Goal: Transaction & Acquisition: Purchase product/service

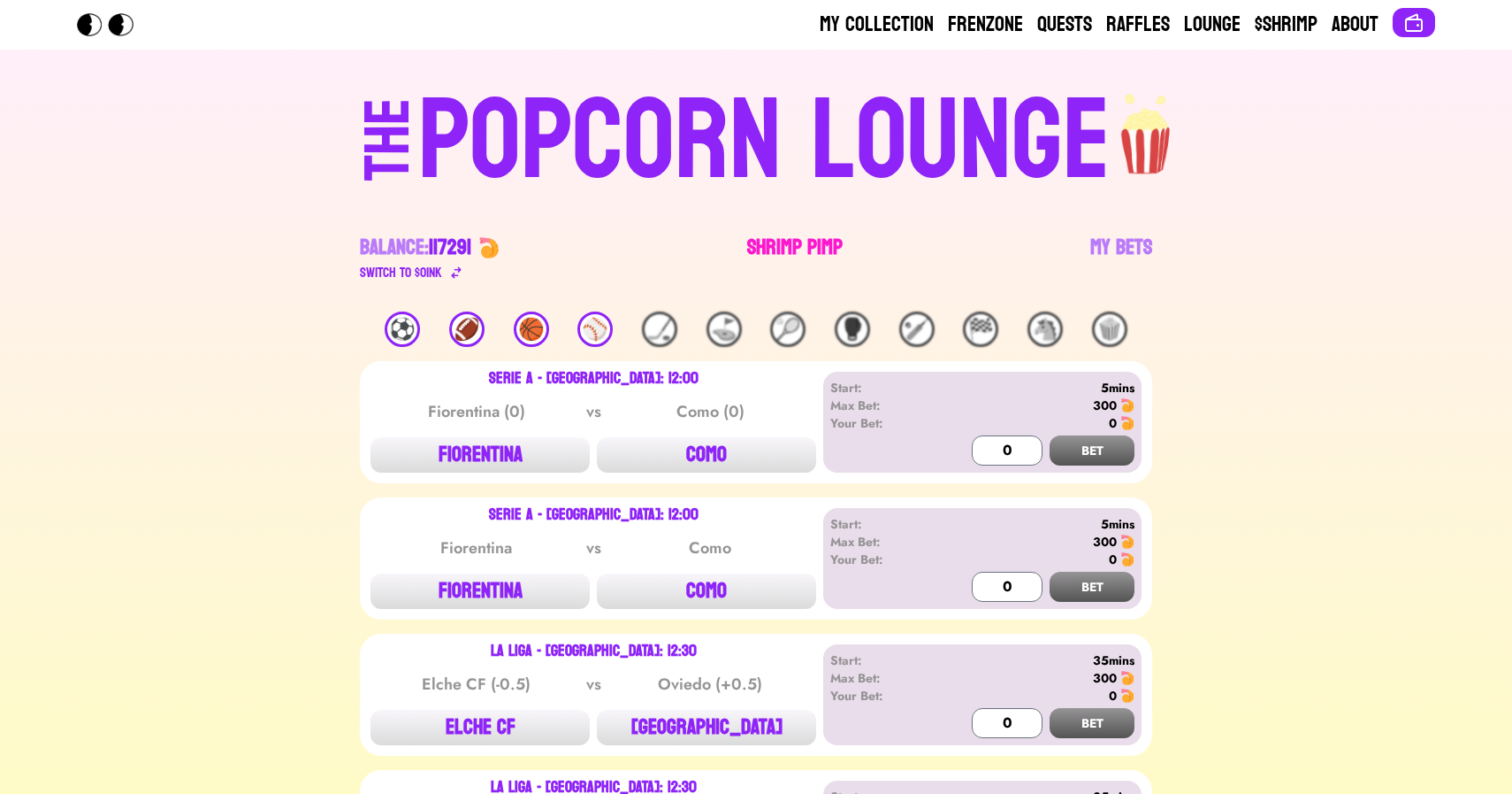
click at [778, 238] on link "Shrimp Pimp" at bounding box center [795, 258] width 95 height 50
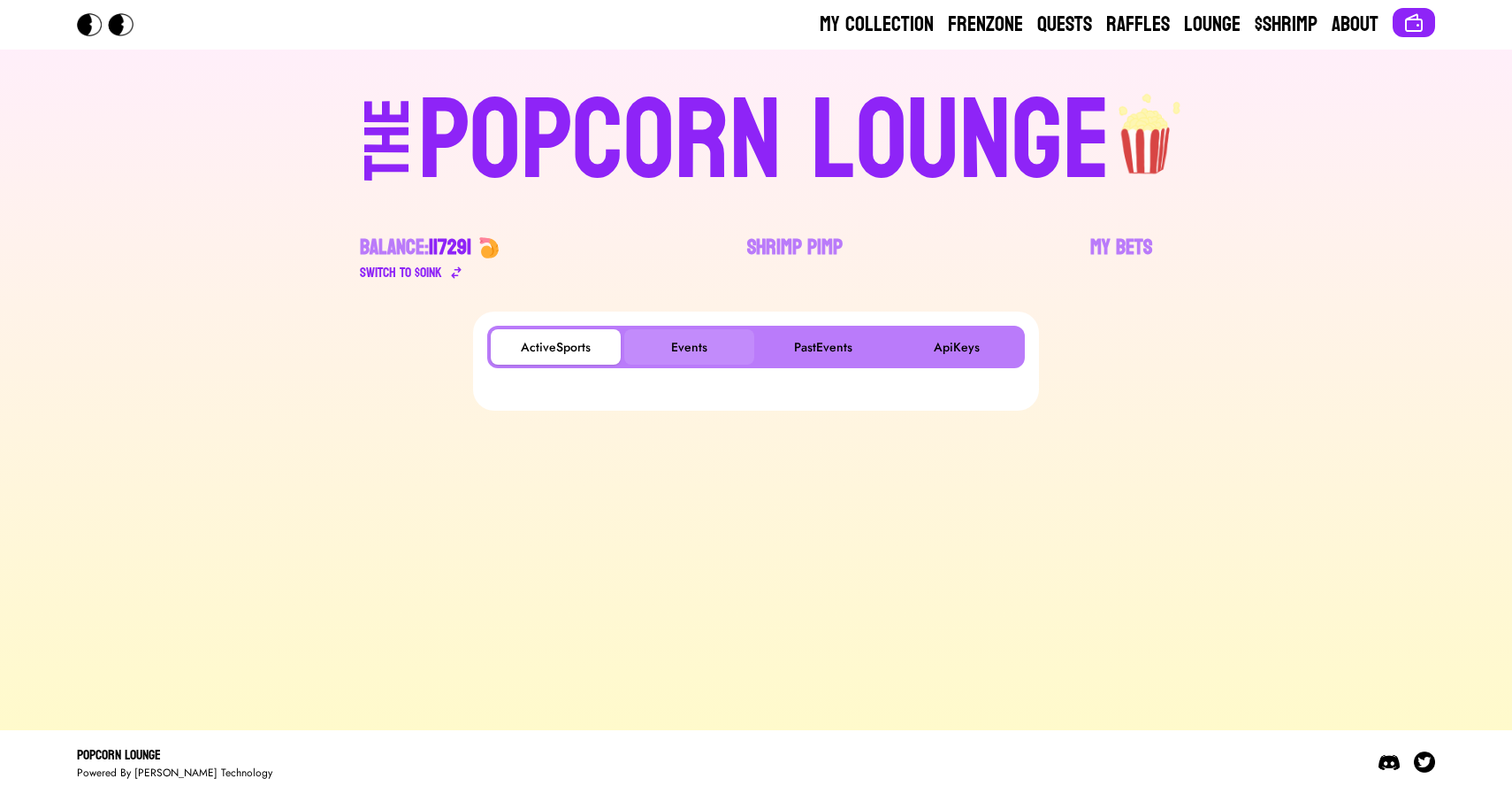
click at [662, 361] on button "Events" at bounding box center [689, 347] width 130 height 36
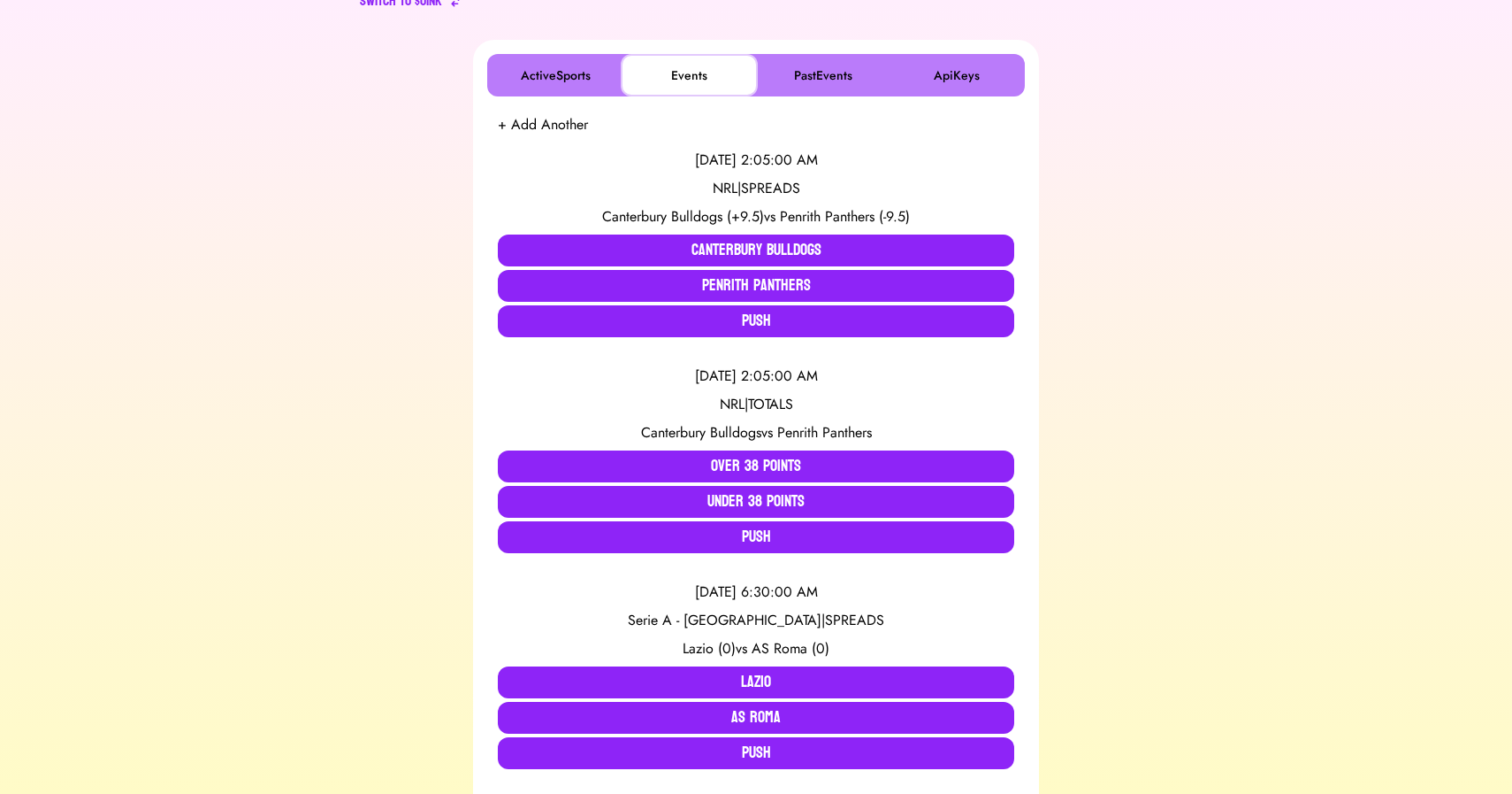
scroll to position [302, 0]
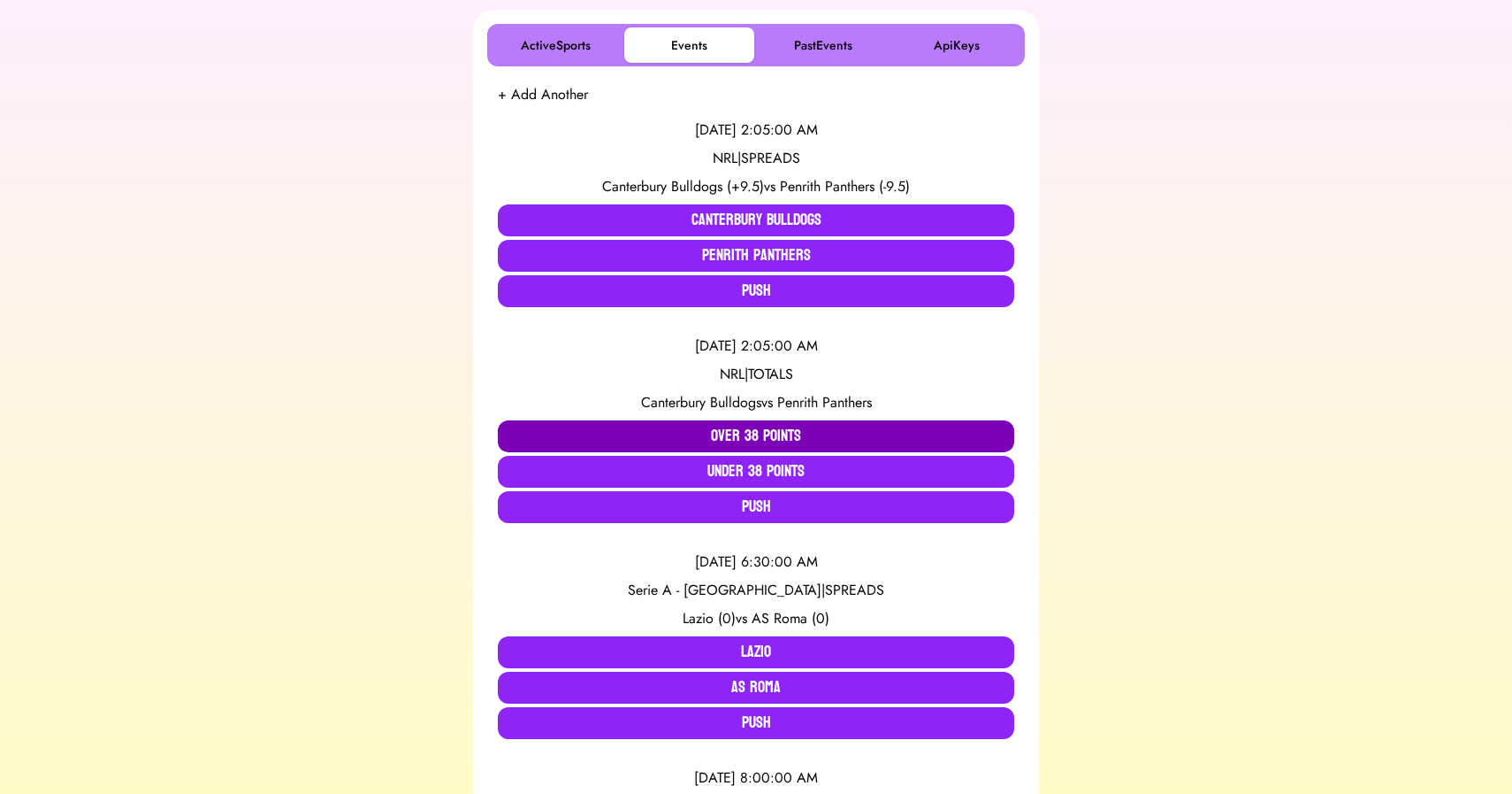
click at [735, 424] on button "Over 38 Points" at bounding box center [756, 436] width 517 height 32
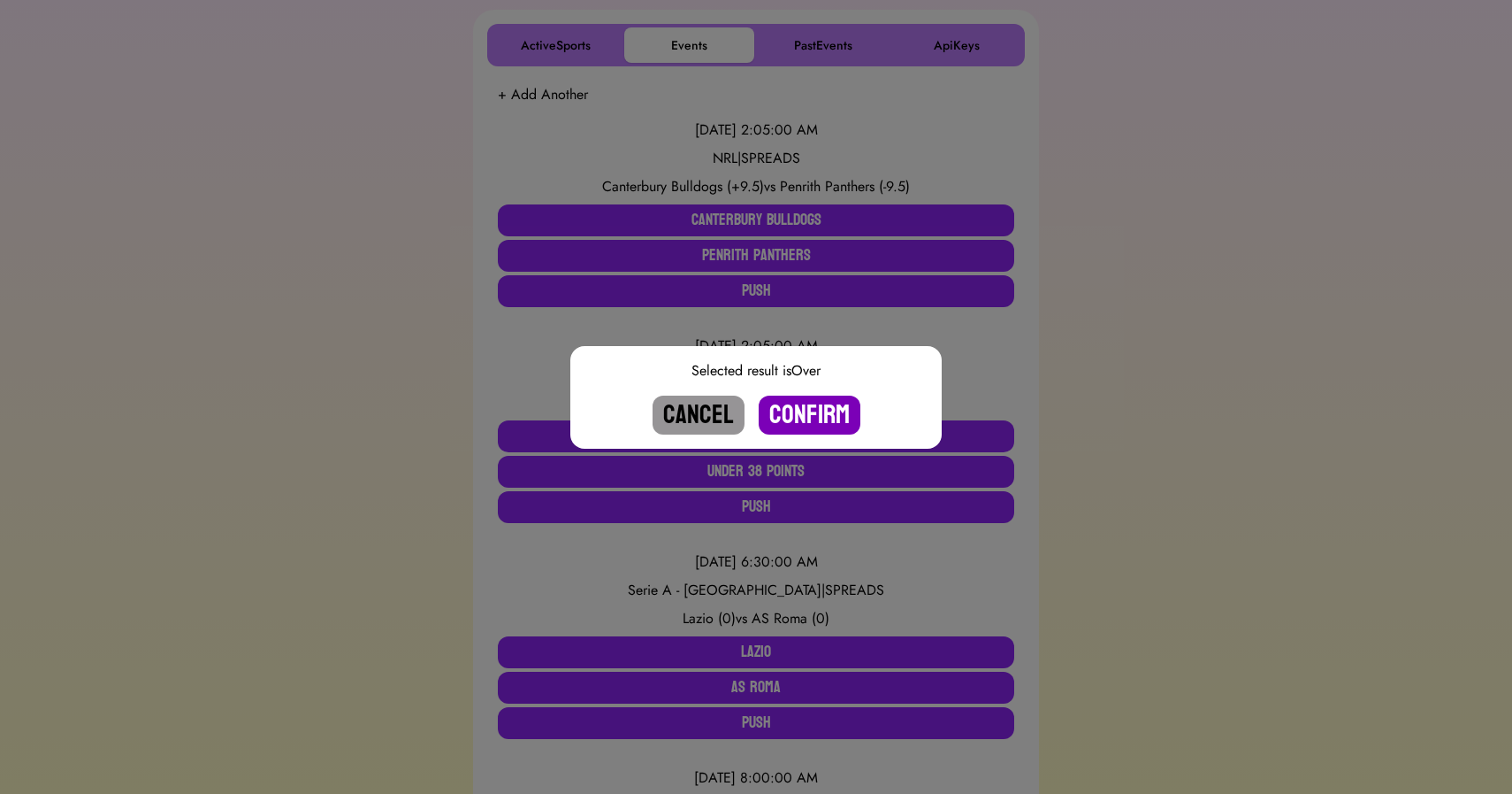
click at [802, 408] on button "Confirm" at bounding box center [810, 414] width 101 height 39
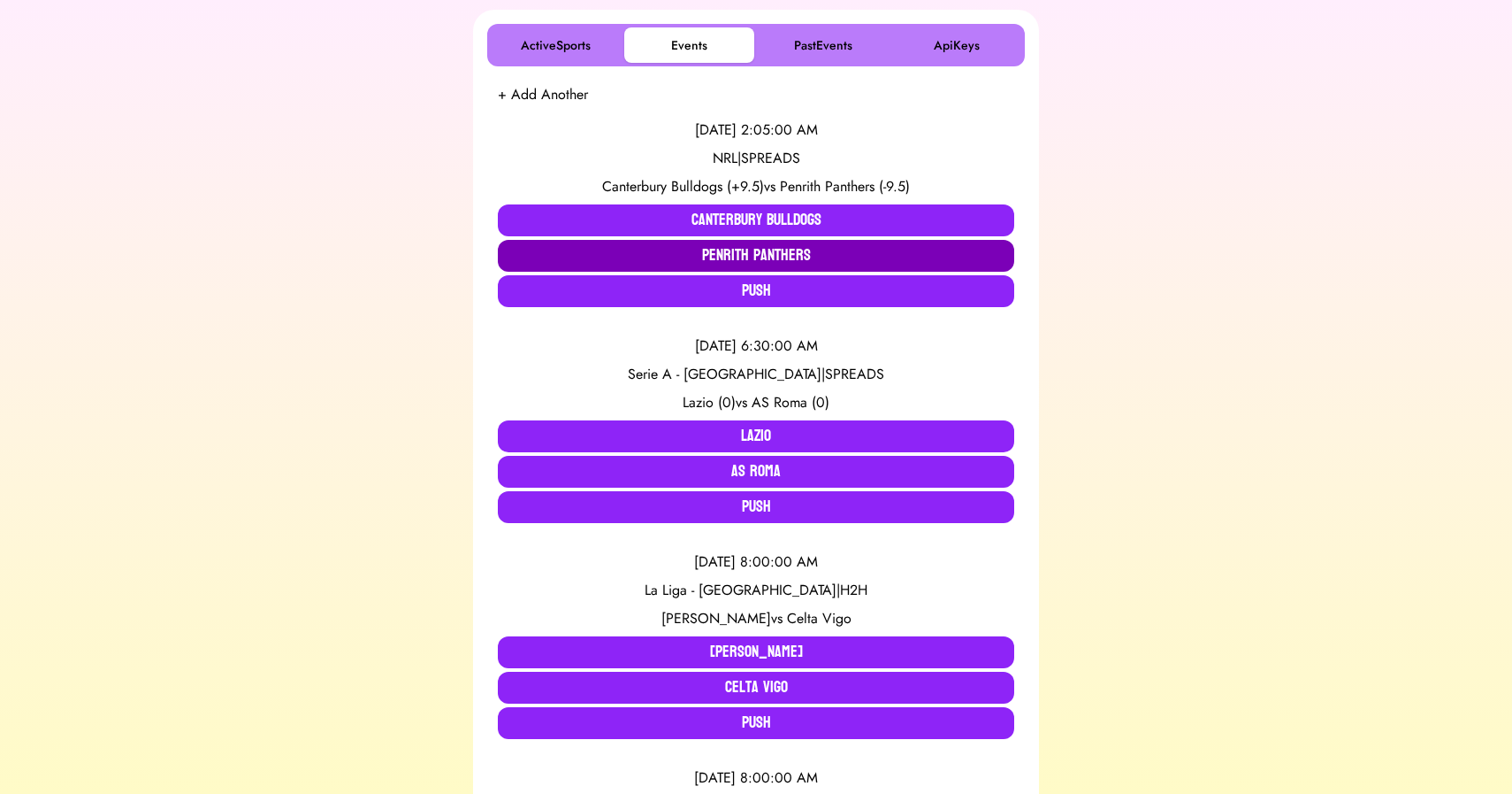
click at [707, 257] on button "Penrith Panthers" at bounding box center [756, 255] width 517 height 32
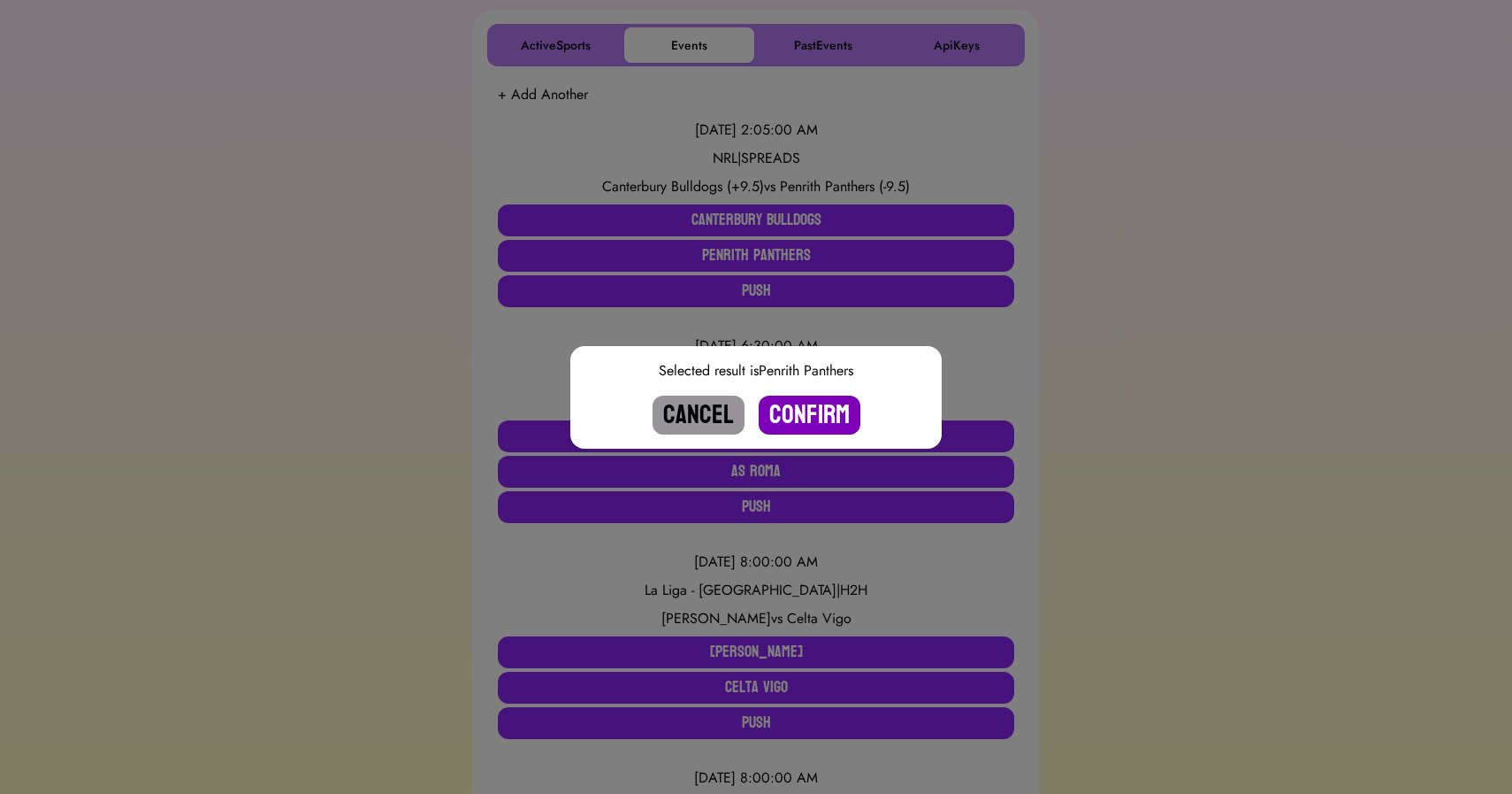
click at [827, 423] on button "Confirm" at bounding box center [810, 414] width 101 height 39
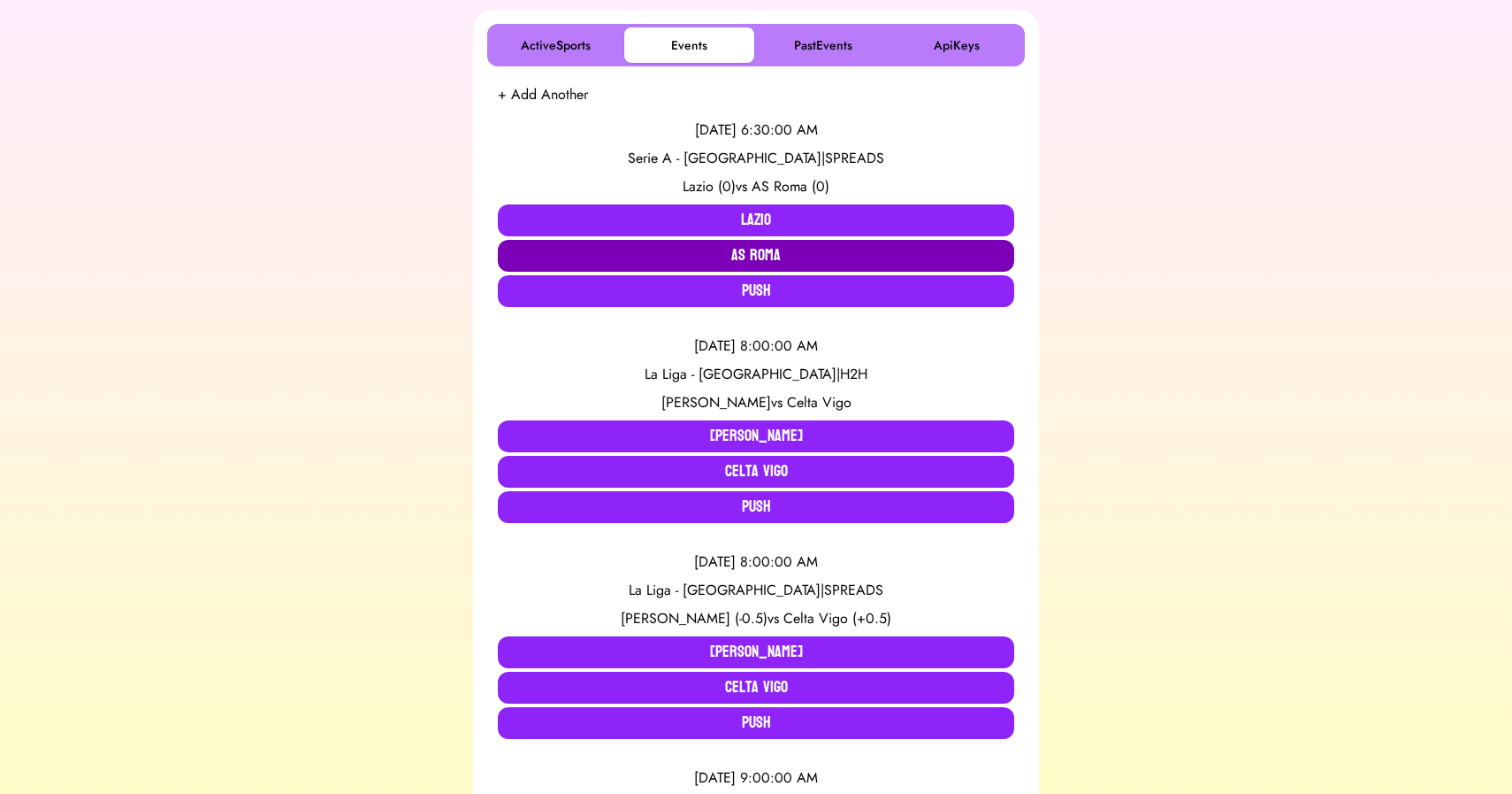
click at [752, 248] on button "AS Roma" at bounding box center [756, 255] width 517 height 32
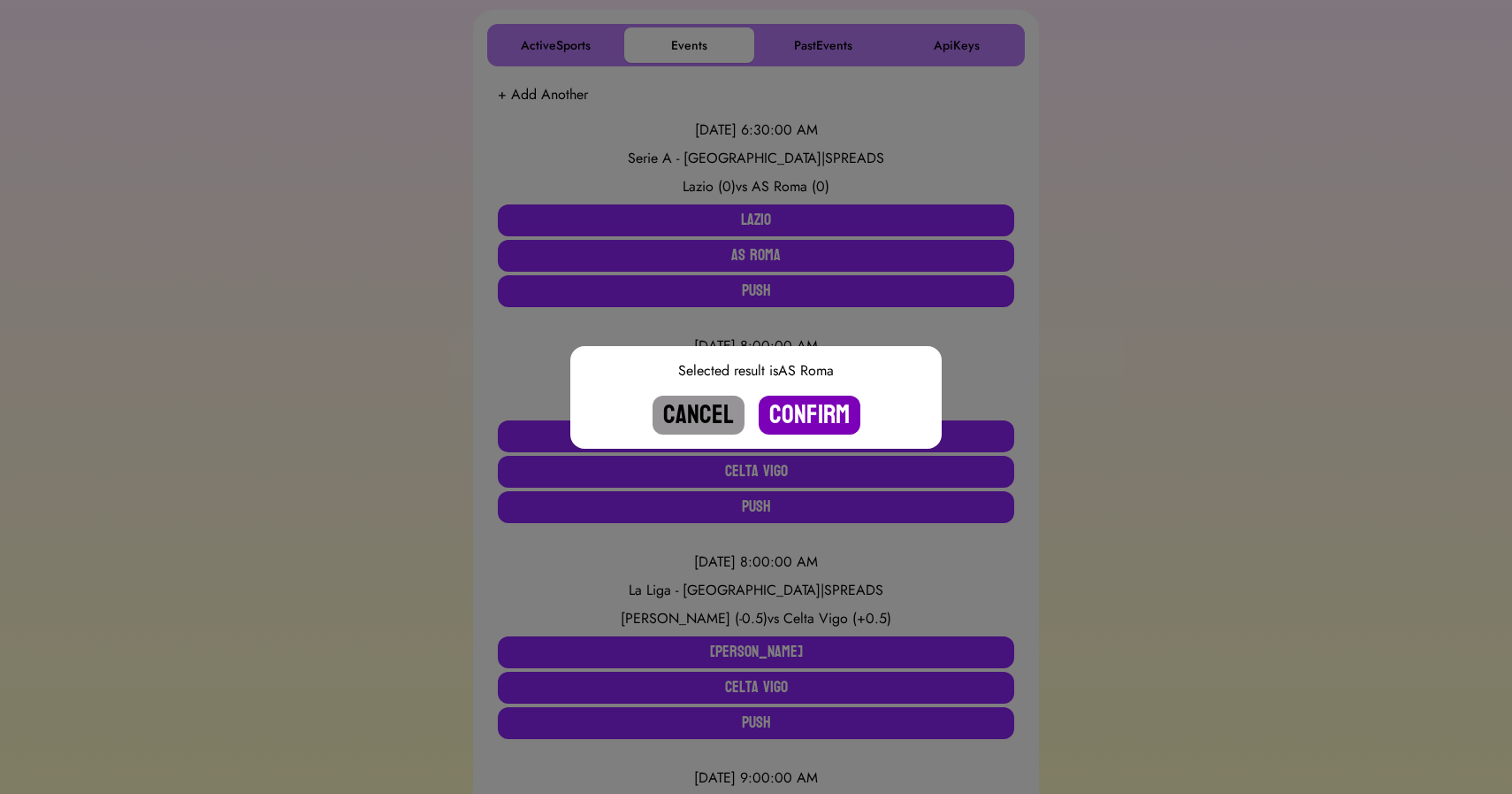
click at [803, 406] on button "Confirm" at bounding box center [810, 414] width 101 height 39
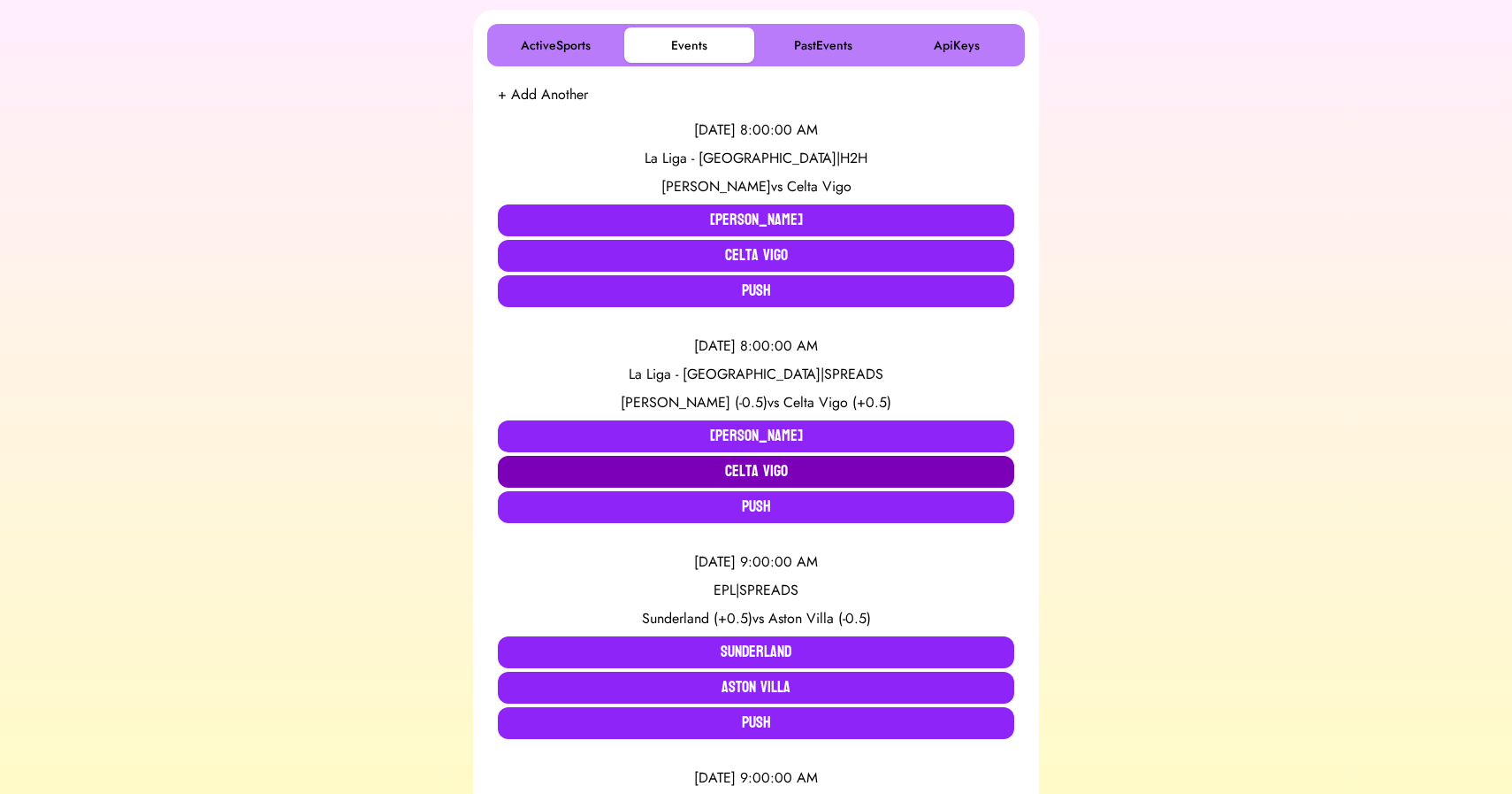
click at [780, 478] on button "Celta Vigo" at bounding box center [756, 471] width 517 height 32
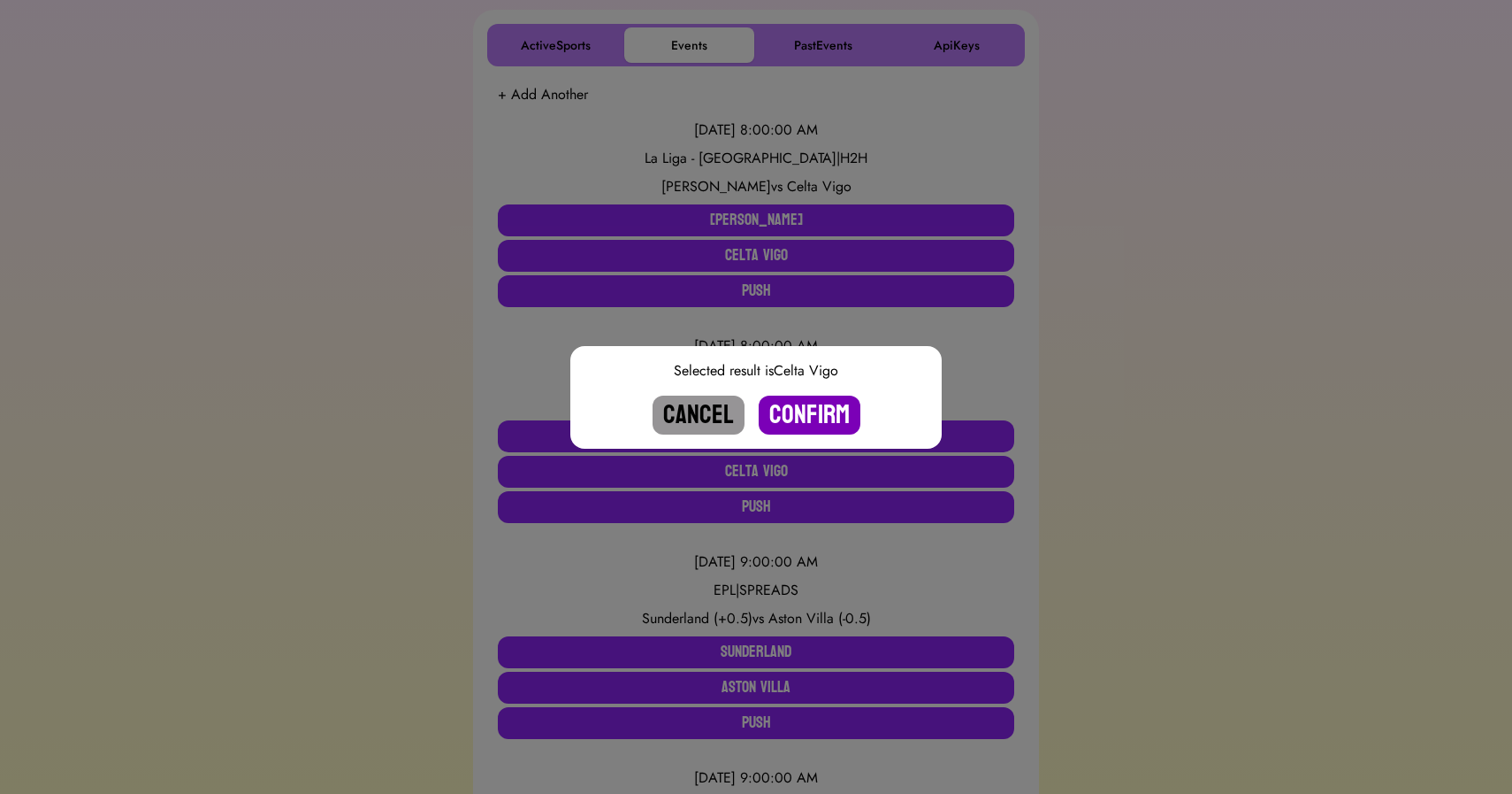
click at [809, 410] on button "Confirm" at bounding box center [810, 414] width 101 height 39
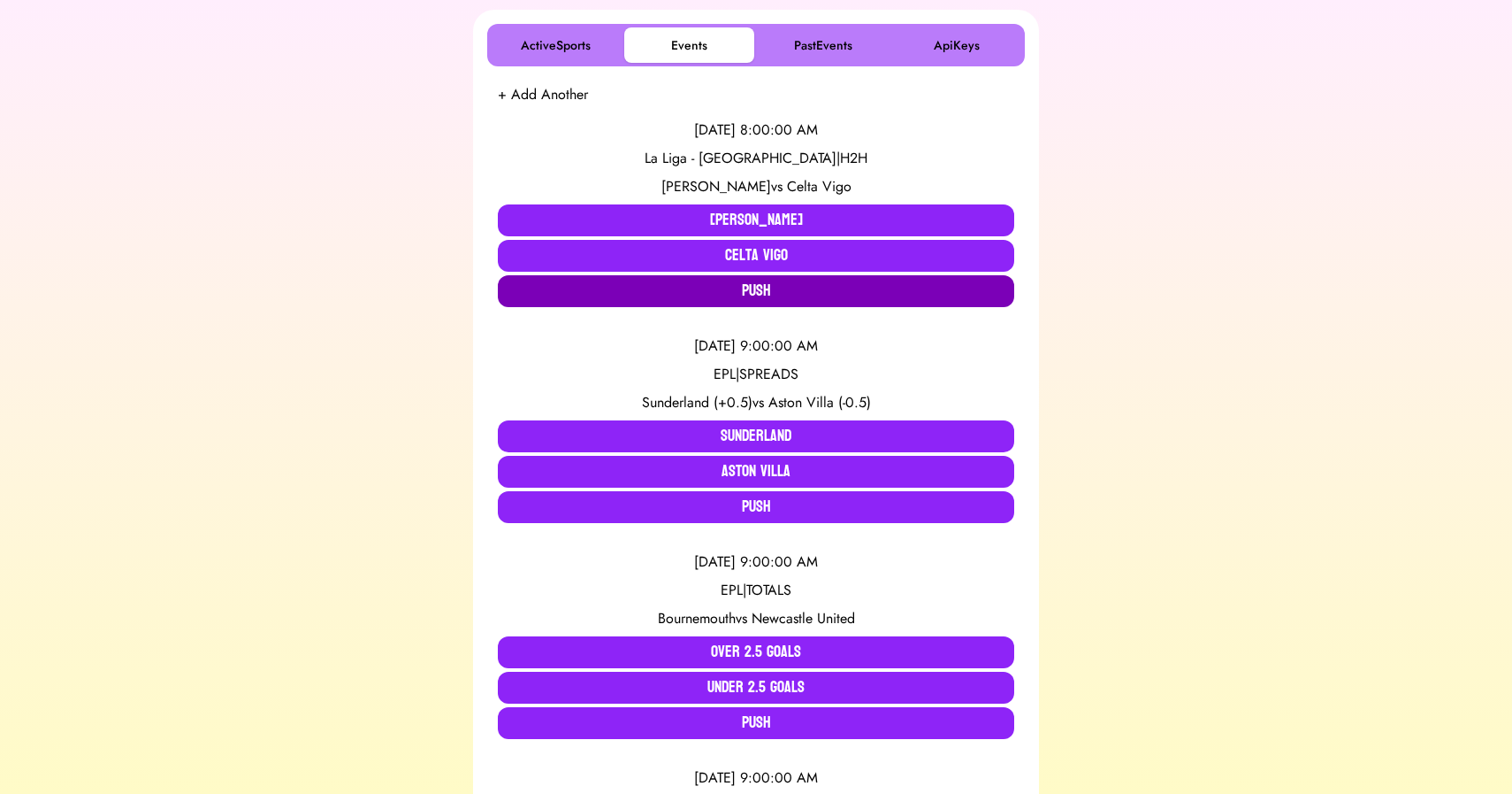
click at [747, 301] on button "Push" at bounding box center [756, 291] width 517 height 32
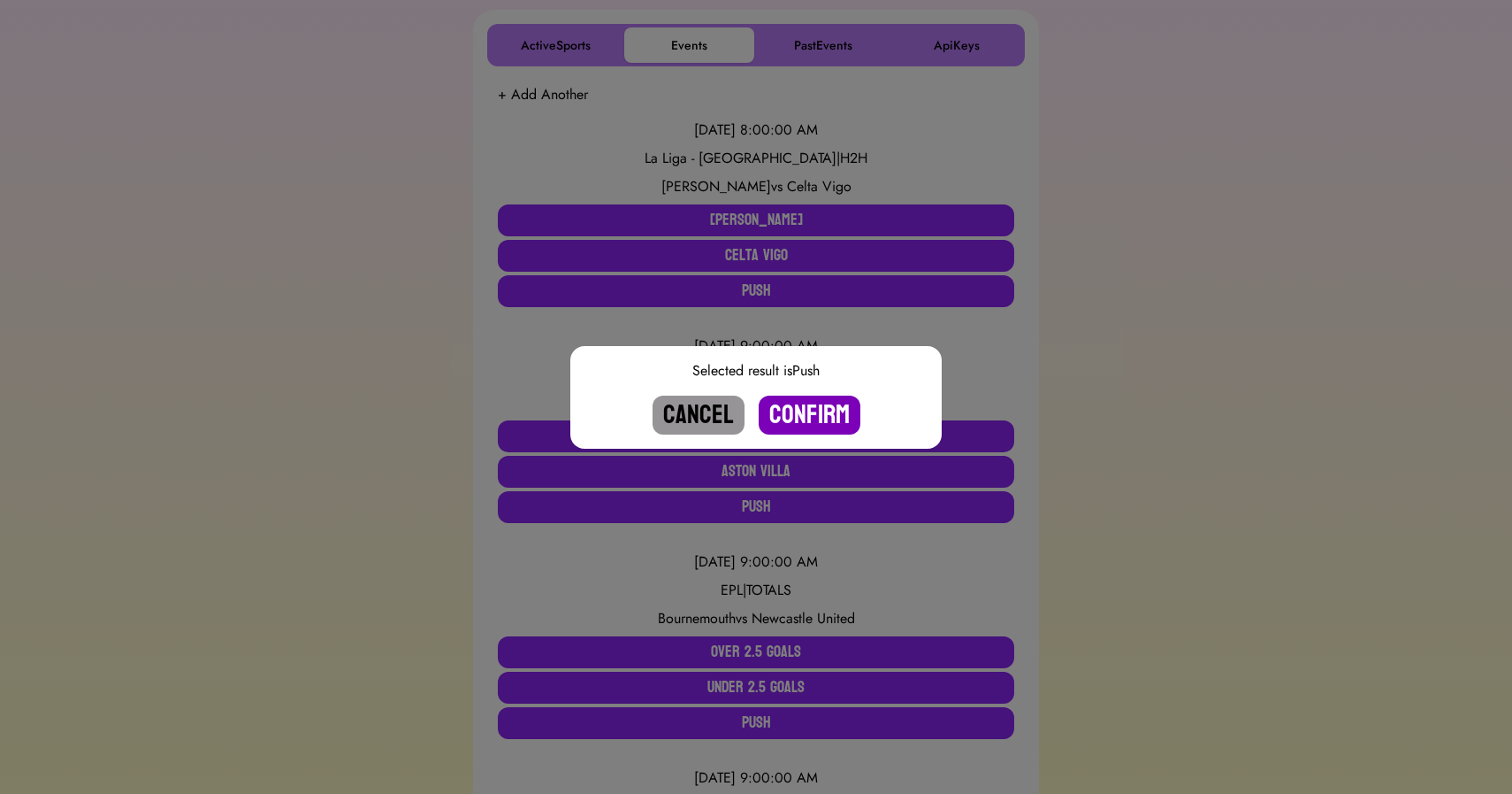
click at [806, 407] on button "Confirm" at bounding box center [810, 414] width 101 height 39
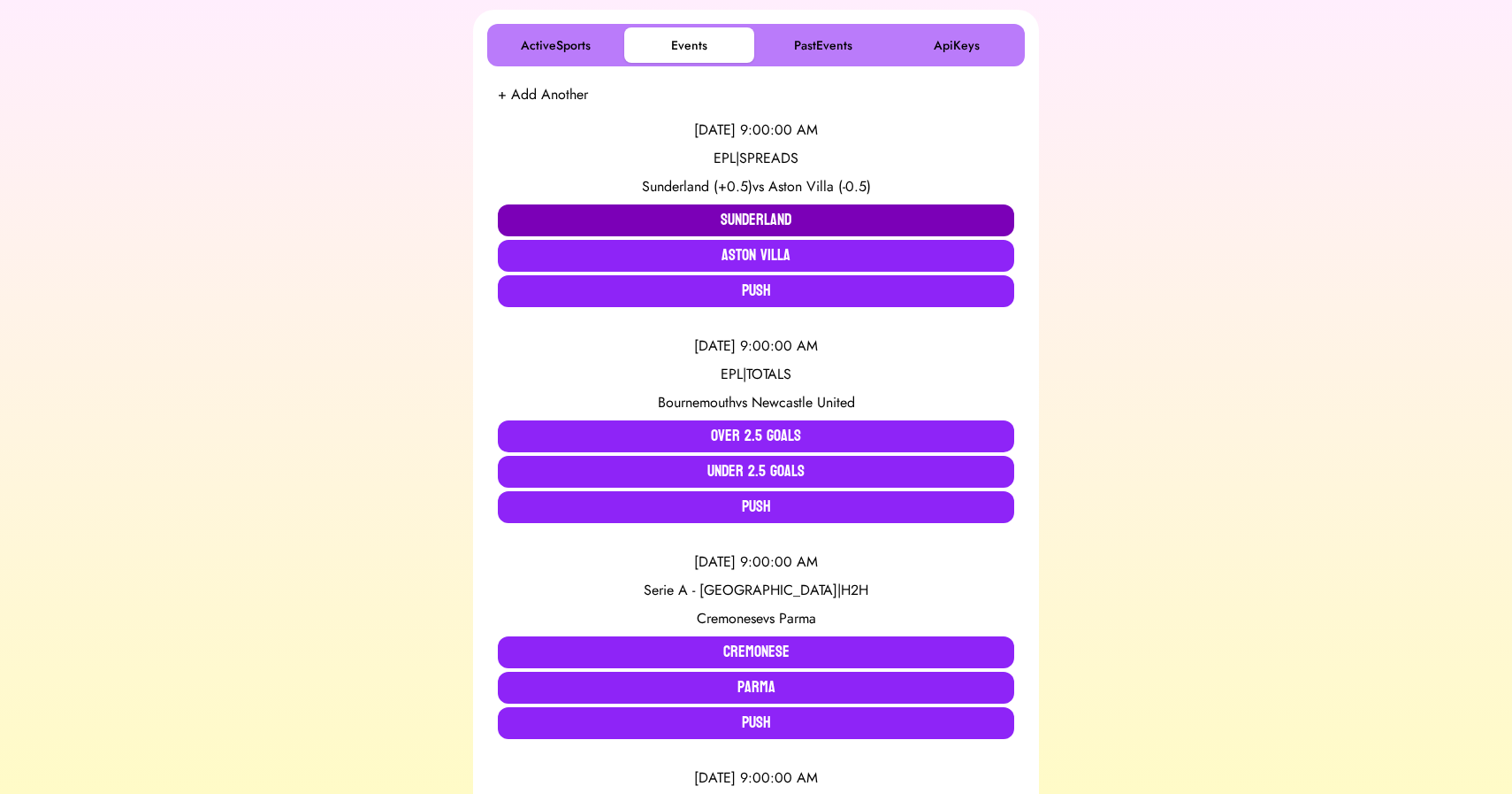
click at [623, 214] on button "Sunderland" at bounding box center [756, 221] width 517 height 32
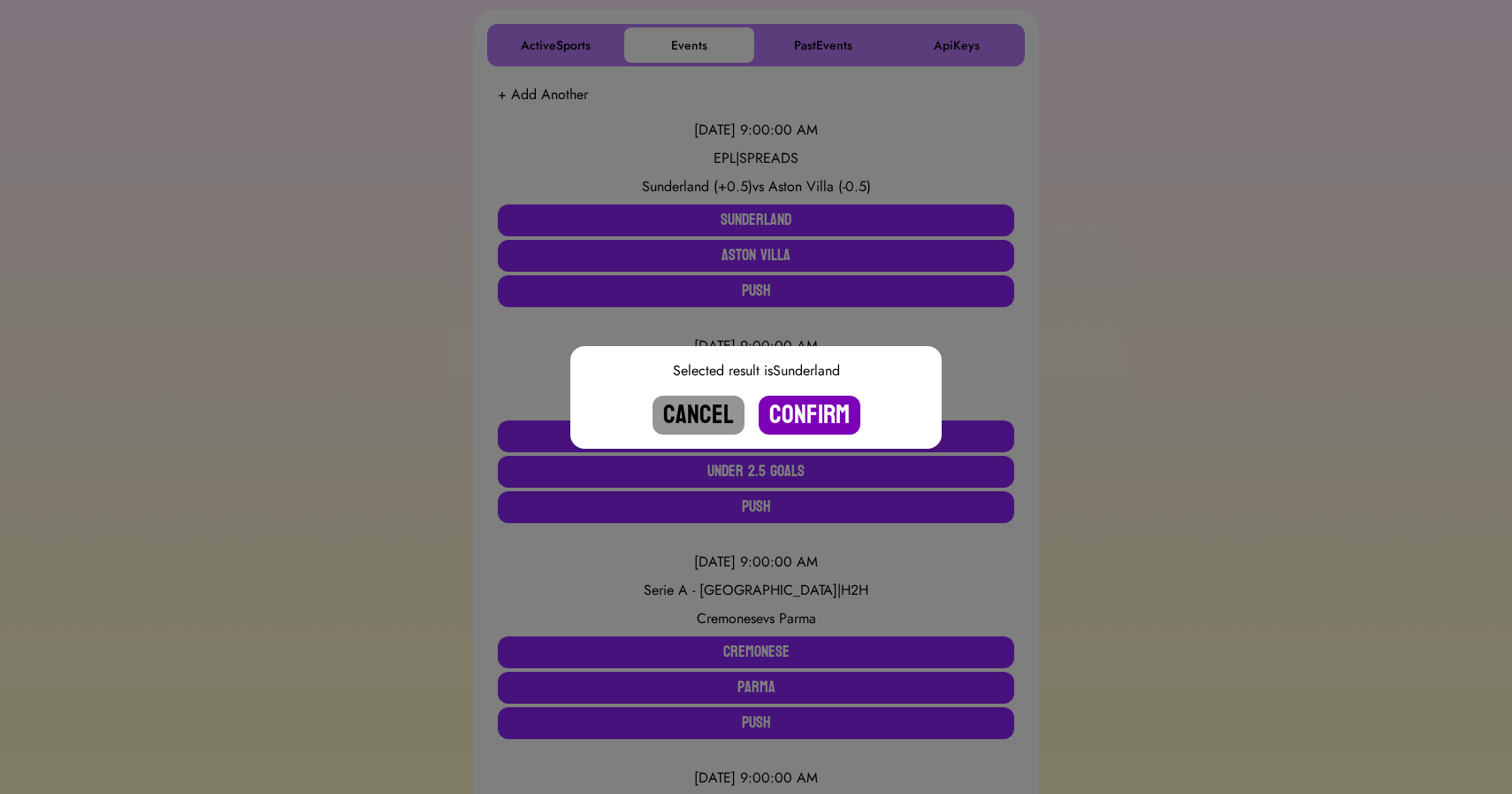
click at [801, 407] on button "Confirm" at bounding box center [810, 414] width 101 height 39
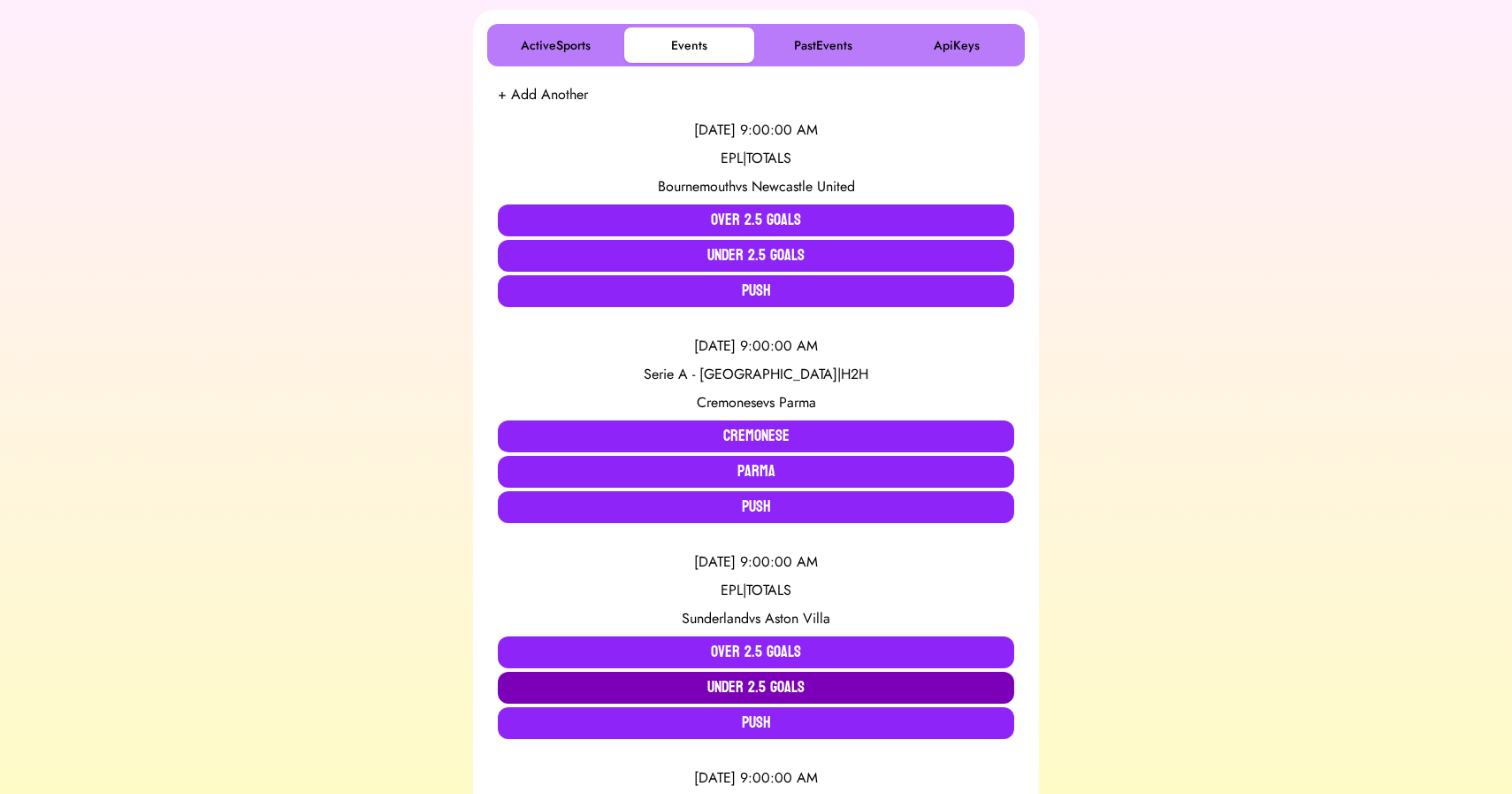
click at [755, 693] on button "Under 2.5 Goals" at bounding box center [756, 688] width 517 height 32
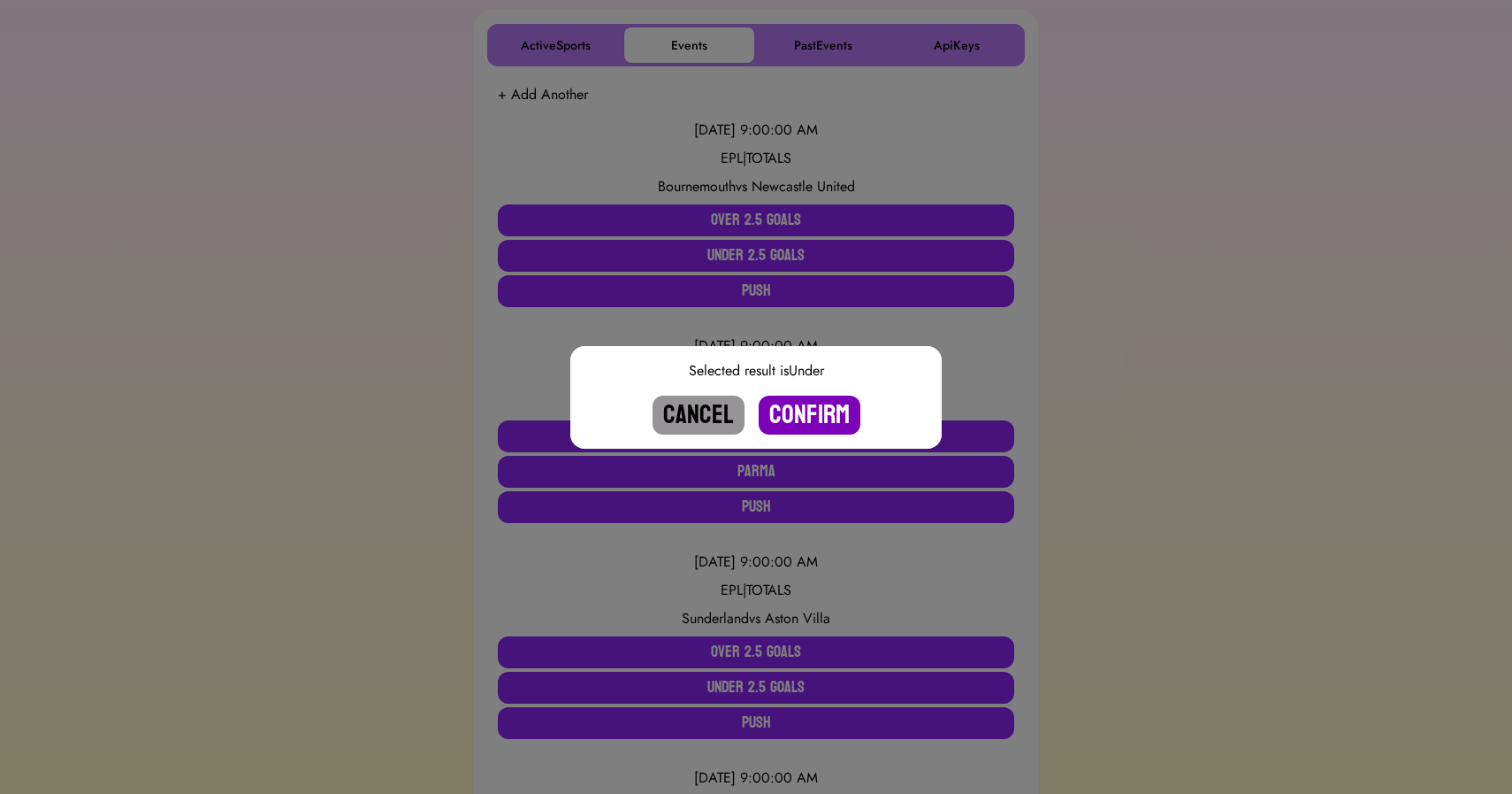
click at [797, 410] on button "Confirm" at bounding box center [810, 414] width 101 height 39
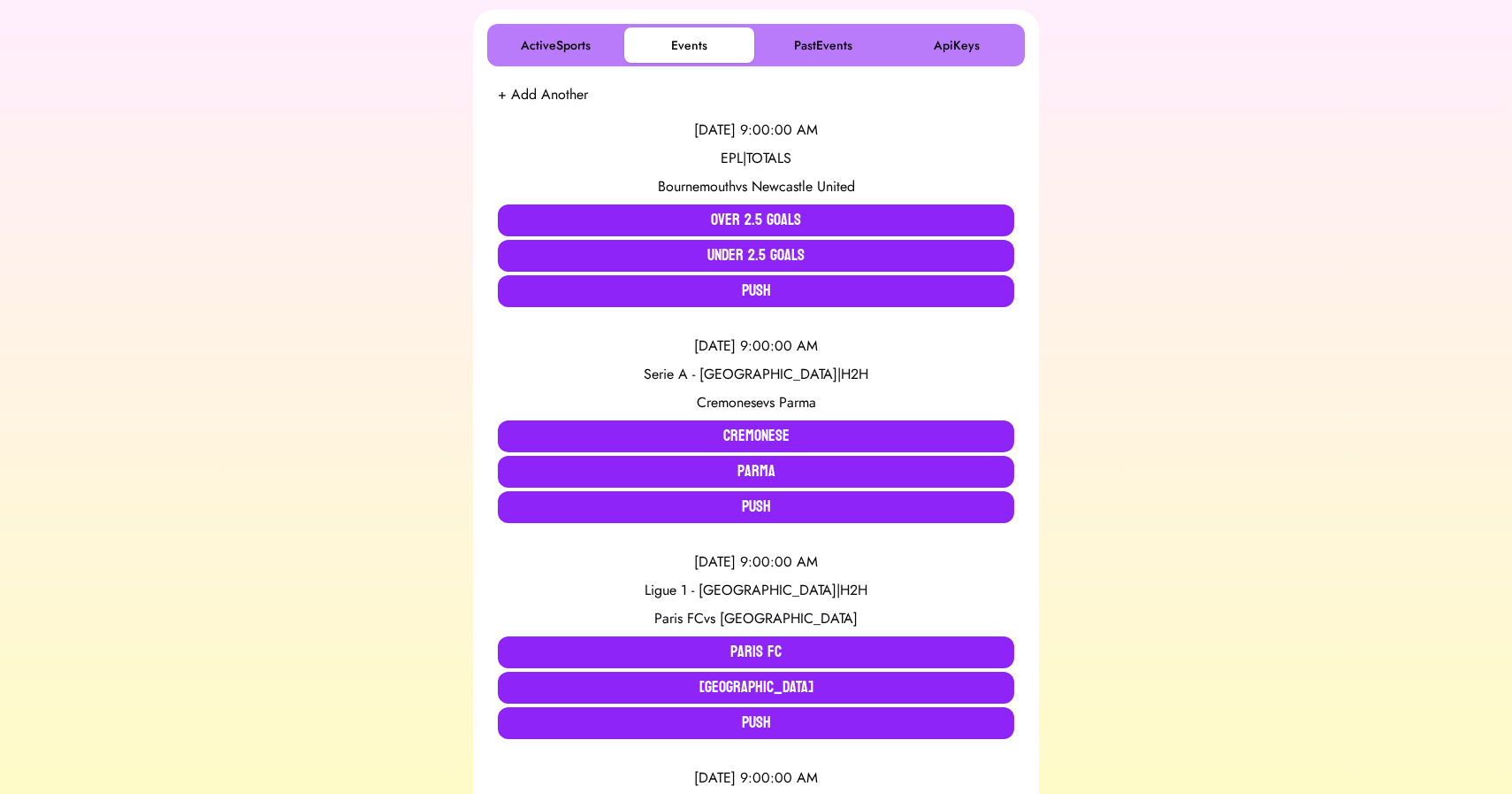
scroll to position [1818, 0]
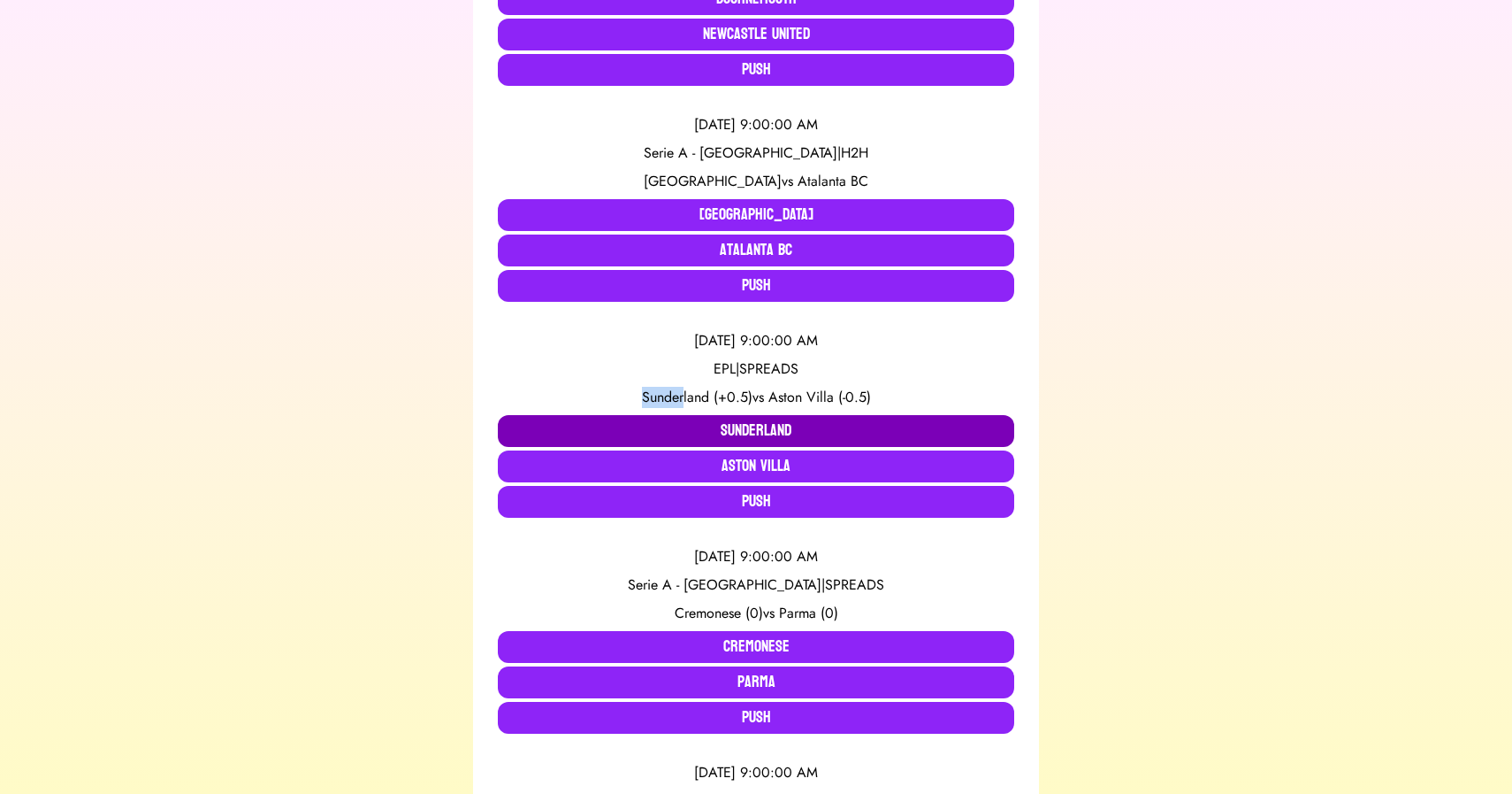
click at [698, 429] on button "Sunderland" at bounding box center [756, 431] width 517 height 32
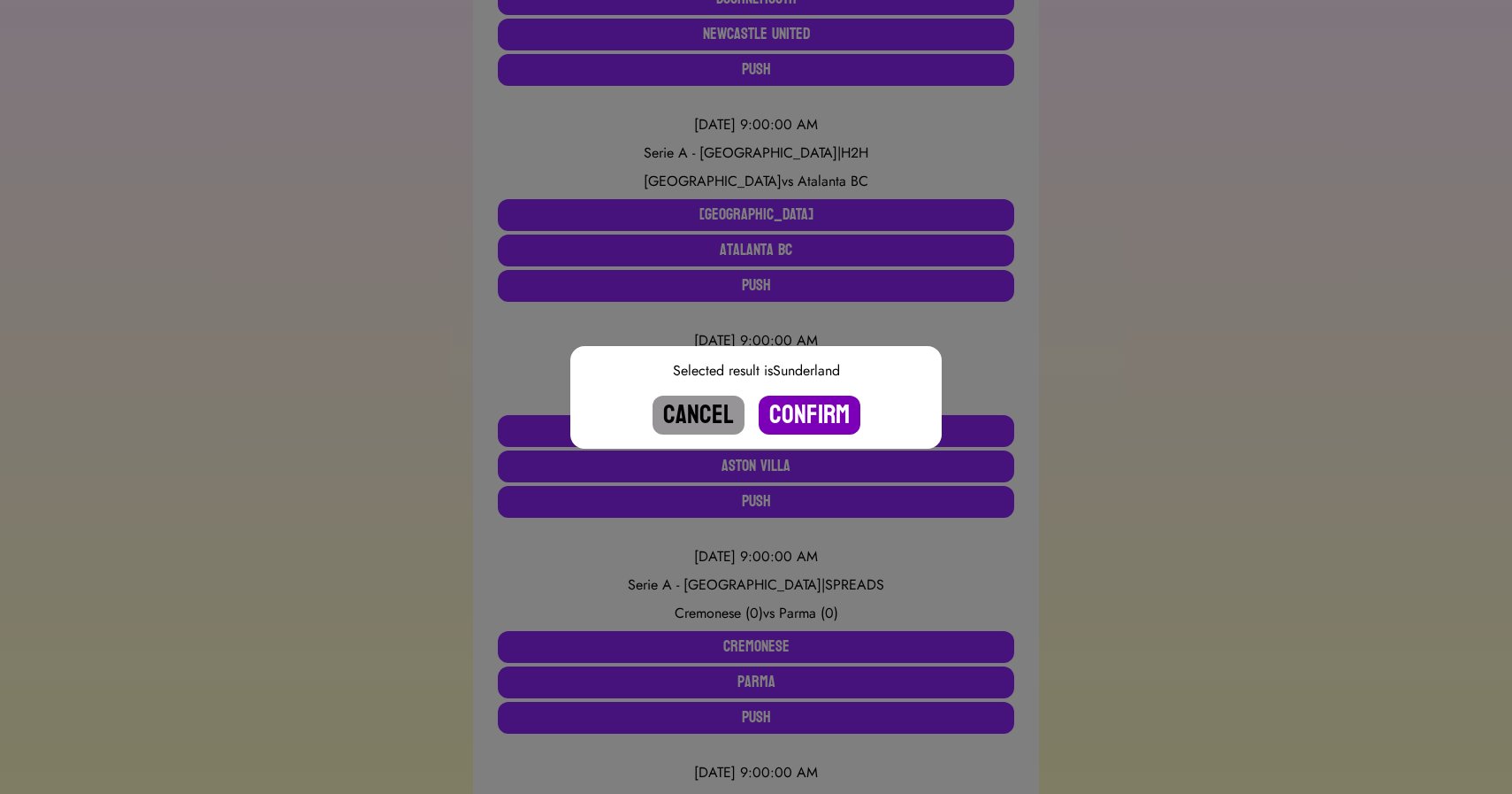
click at [837, 417] on button "Confirm" at bounding box center [810, 414] width 101 height 39
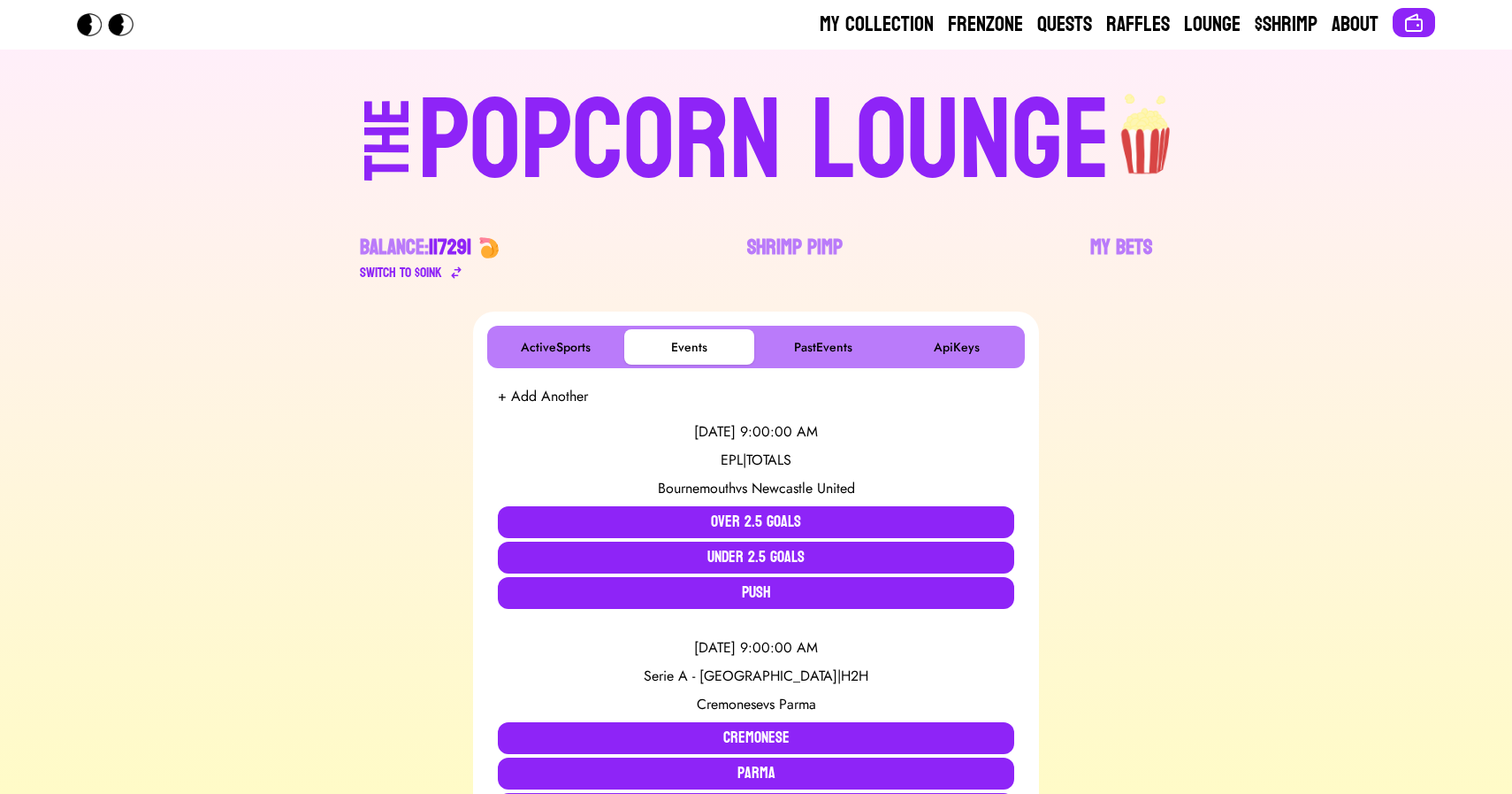
scroll to position [2034, 0]
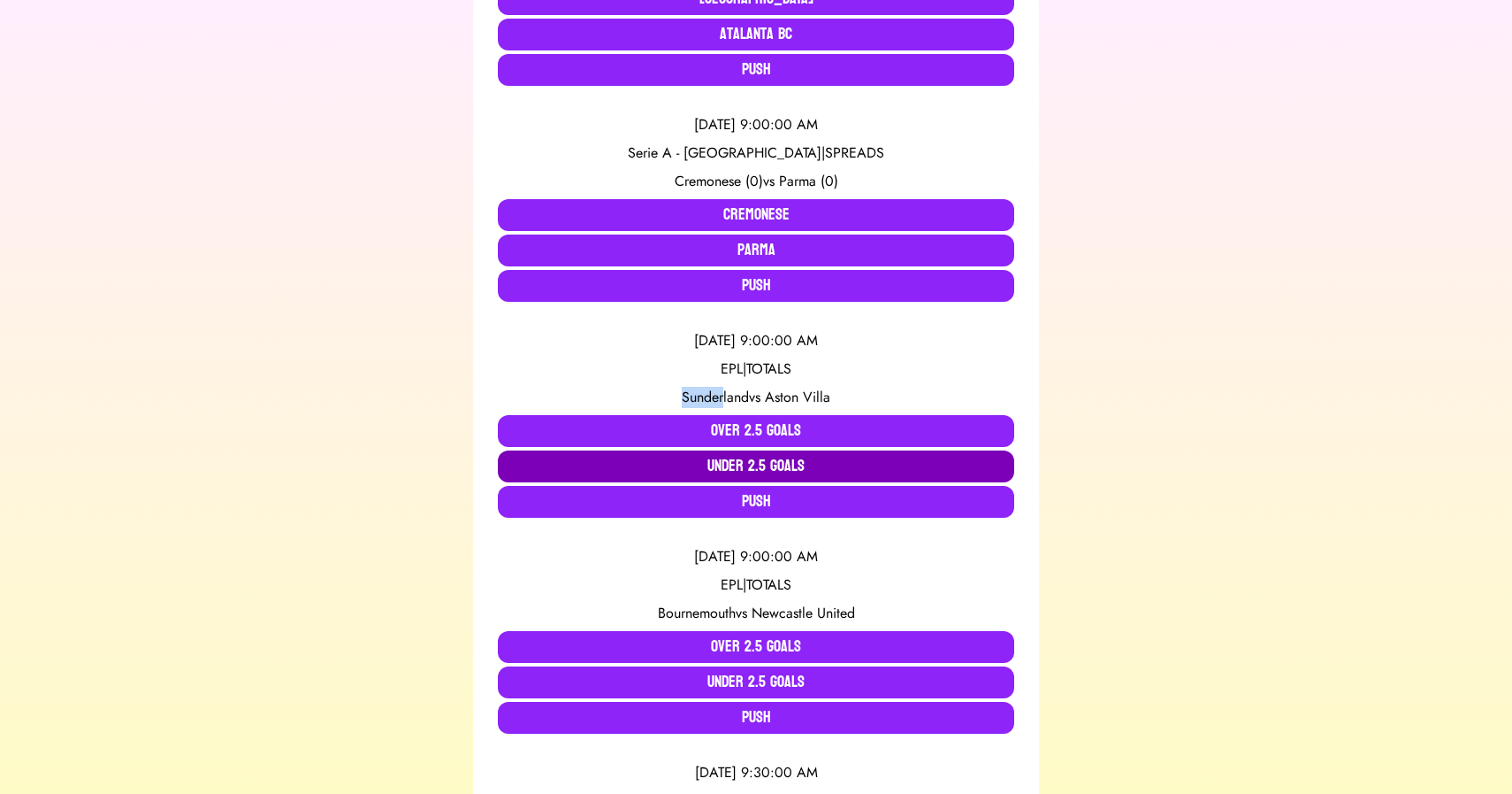
click at [720, 476] on button "Under 2.5 Goals" at bounding box center [756, 466] width 517 height 32
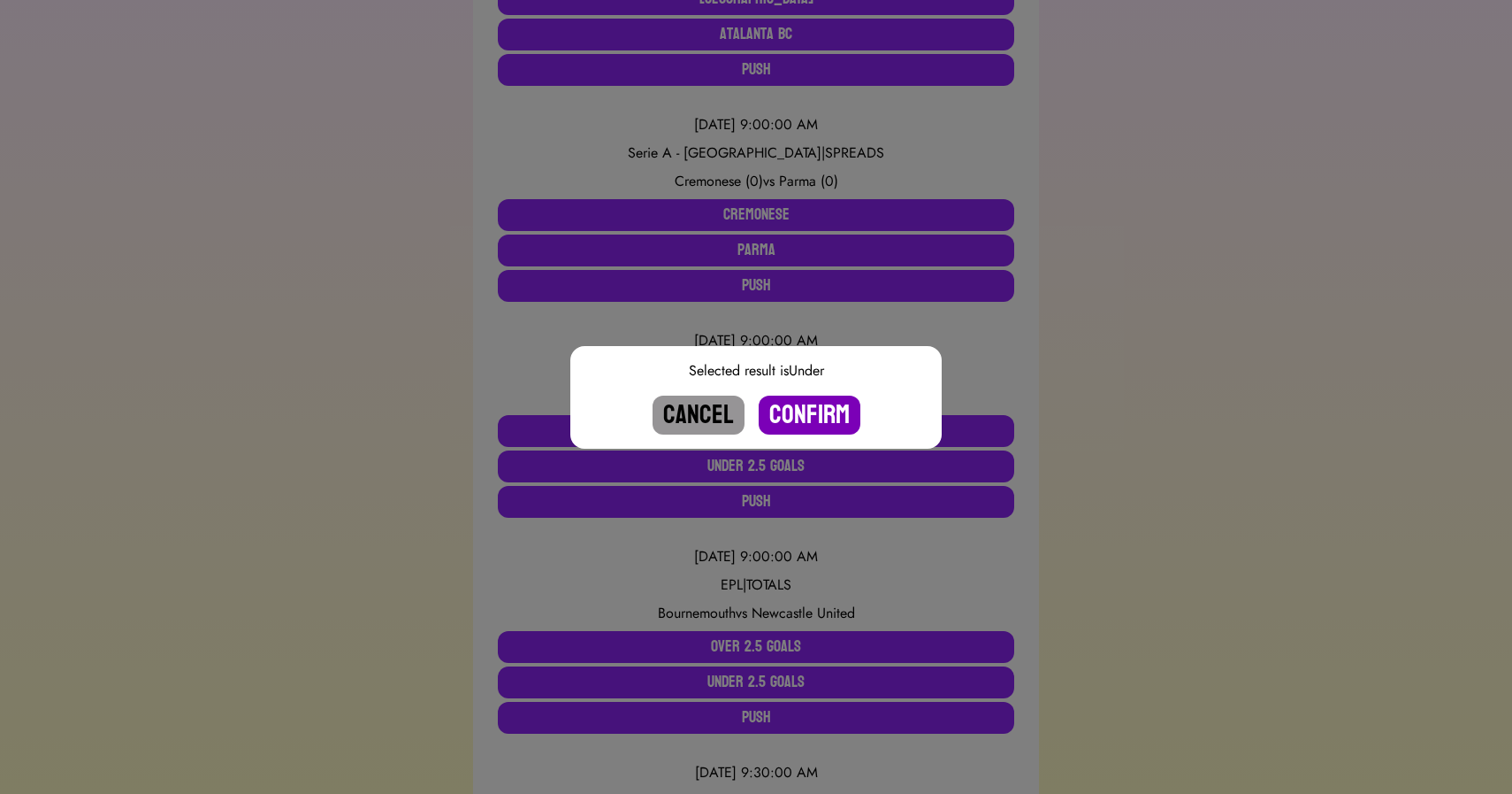
click at [793, 412] on button "Confirm" at bounding box center [810, 414] width 101 height 39
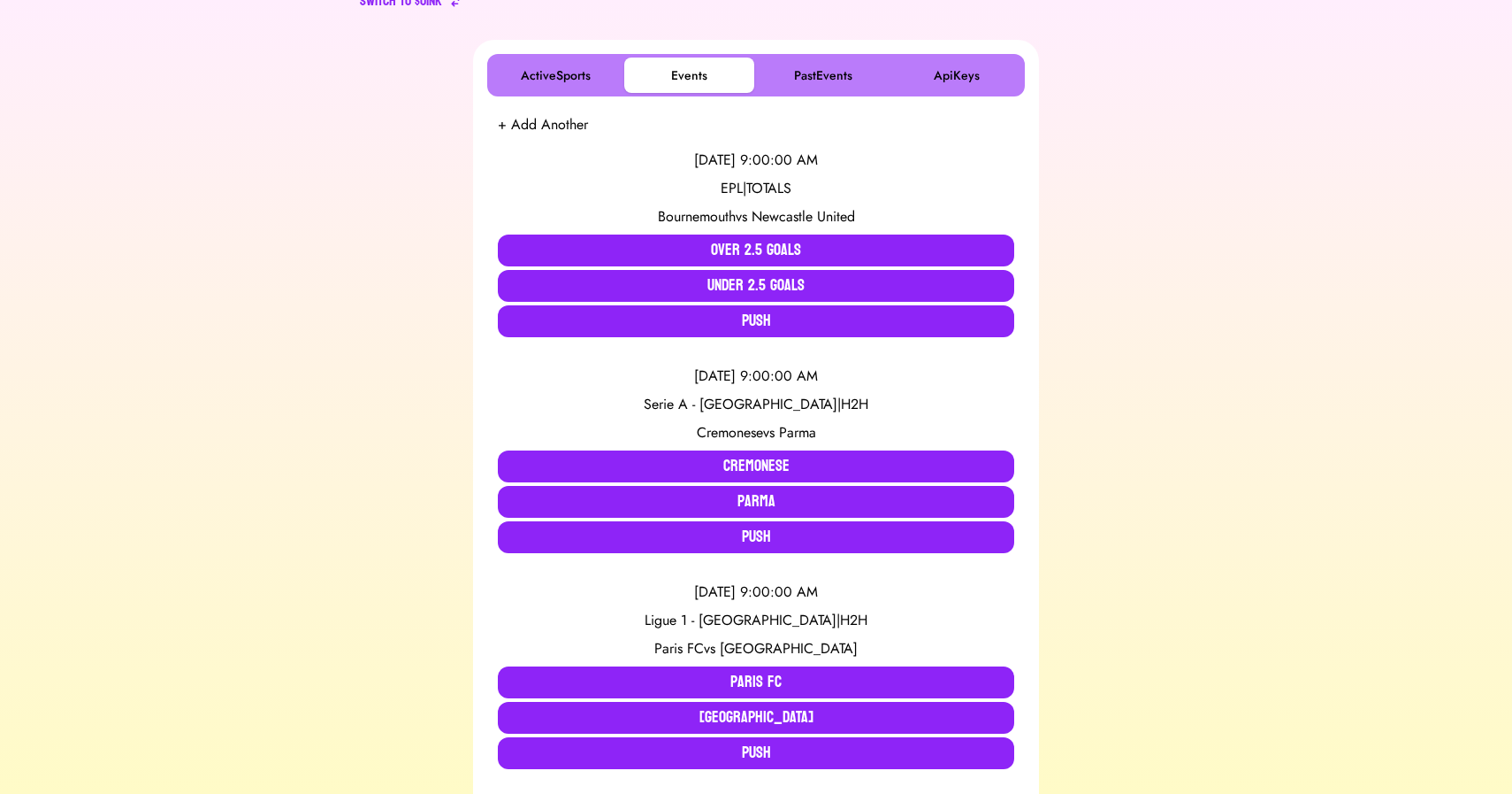
scroll to position [300, 0]
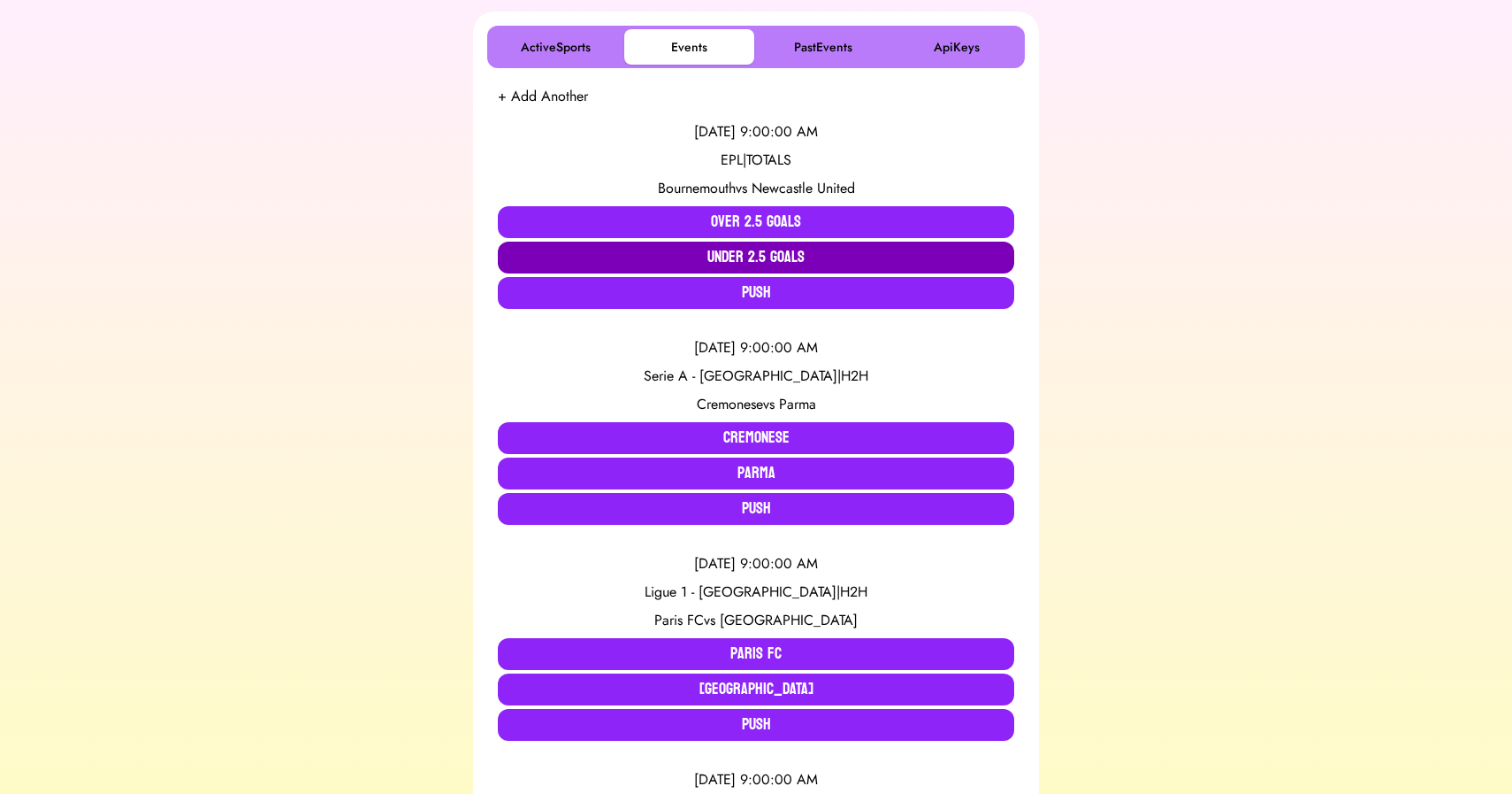
click at [727, 261] on button "Under 2.5 Goals" at bounding box center [756, 257] width 517 height 32
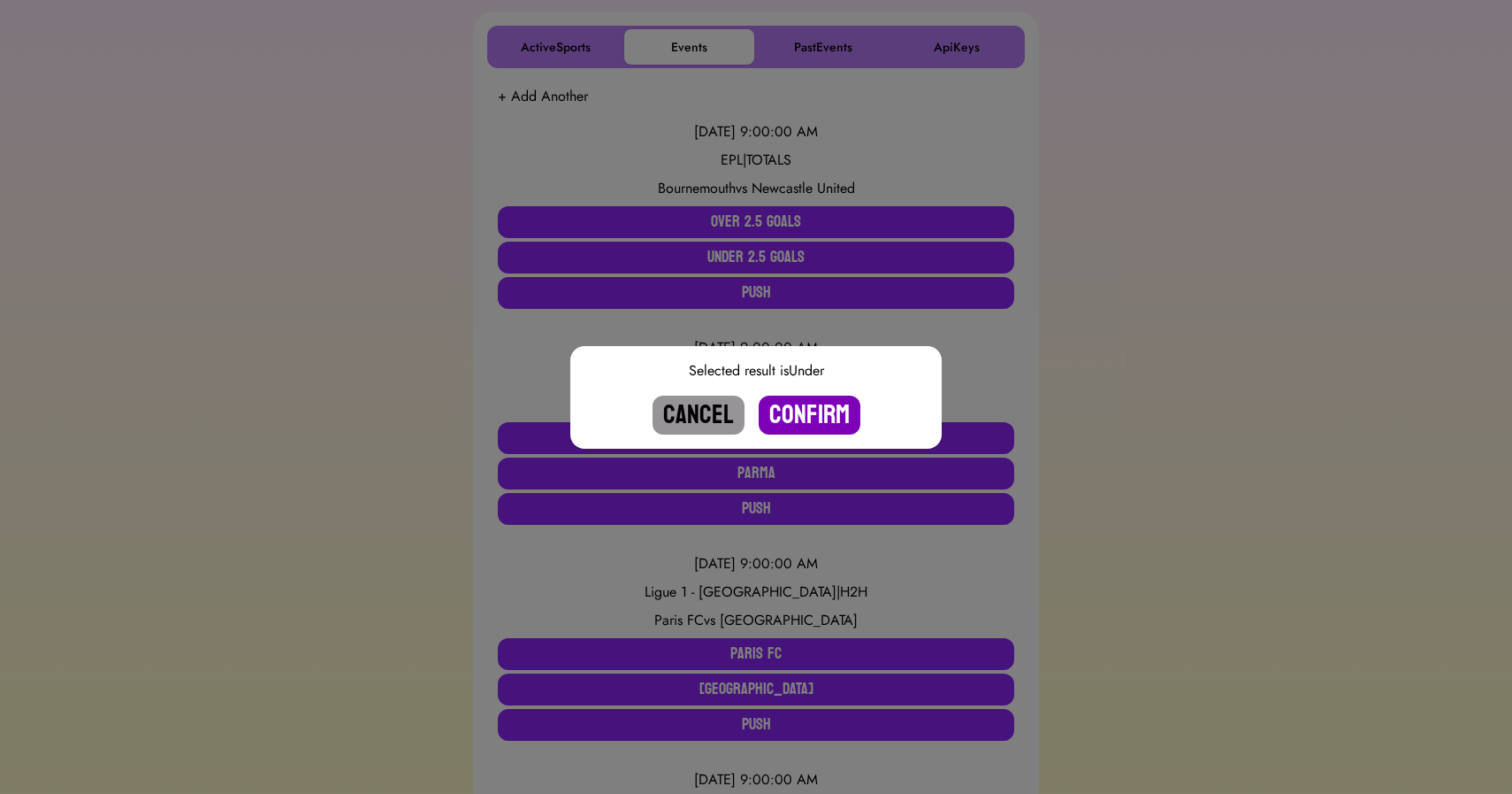
click at [799, 412] on button "Confirm" at bounding box center [810, 414] width 101 height 39
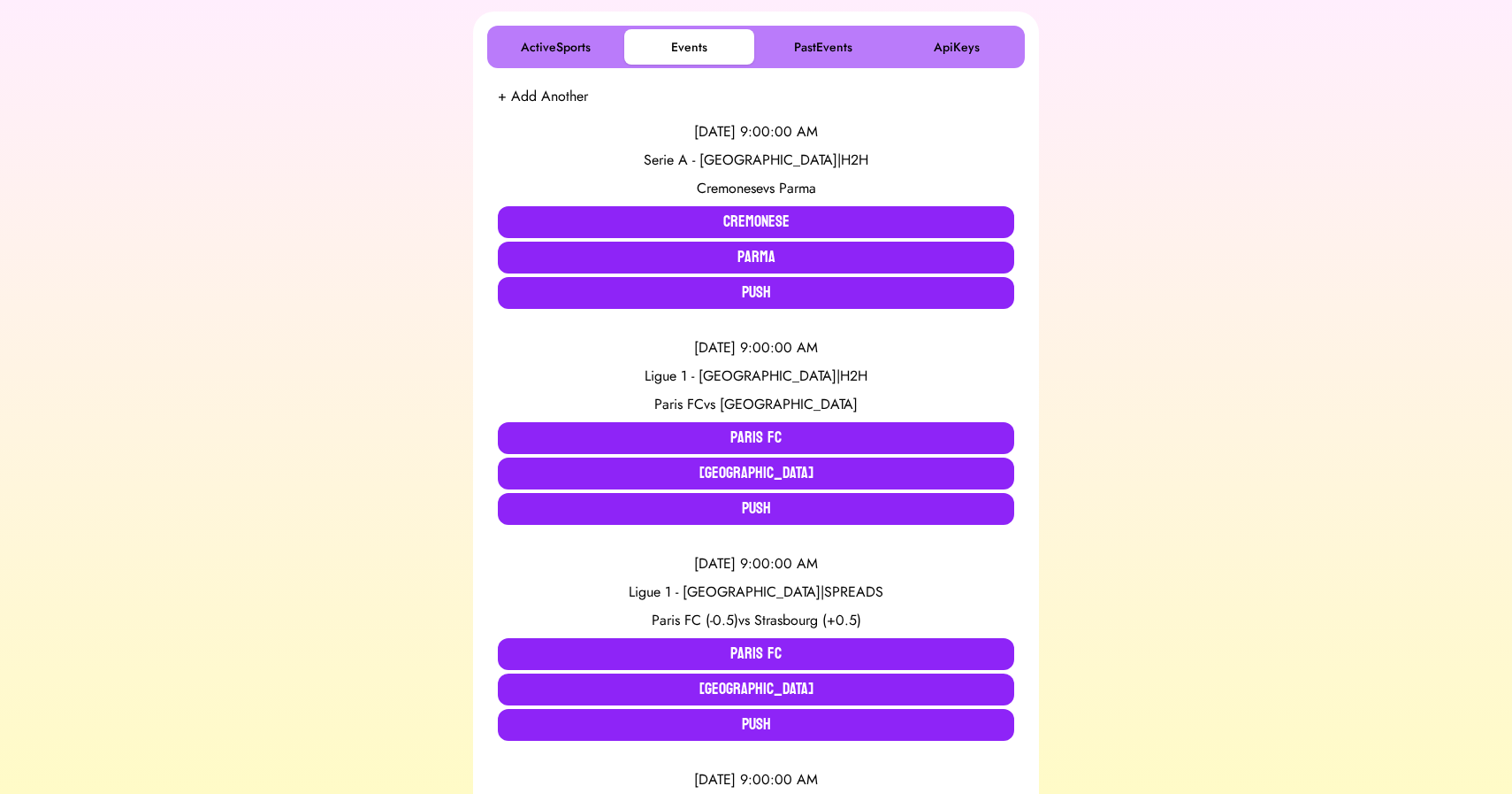
scroll to position [955, 0]
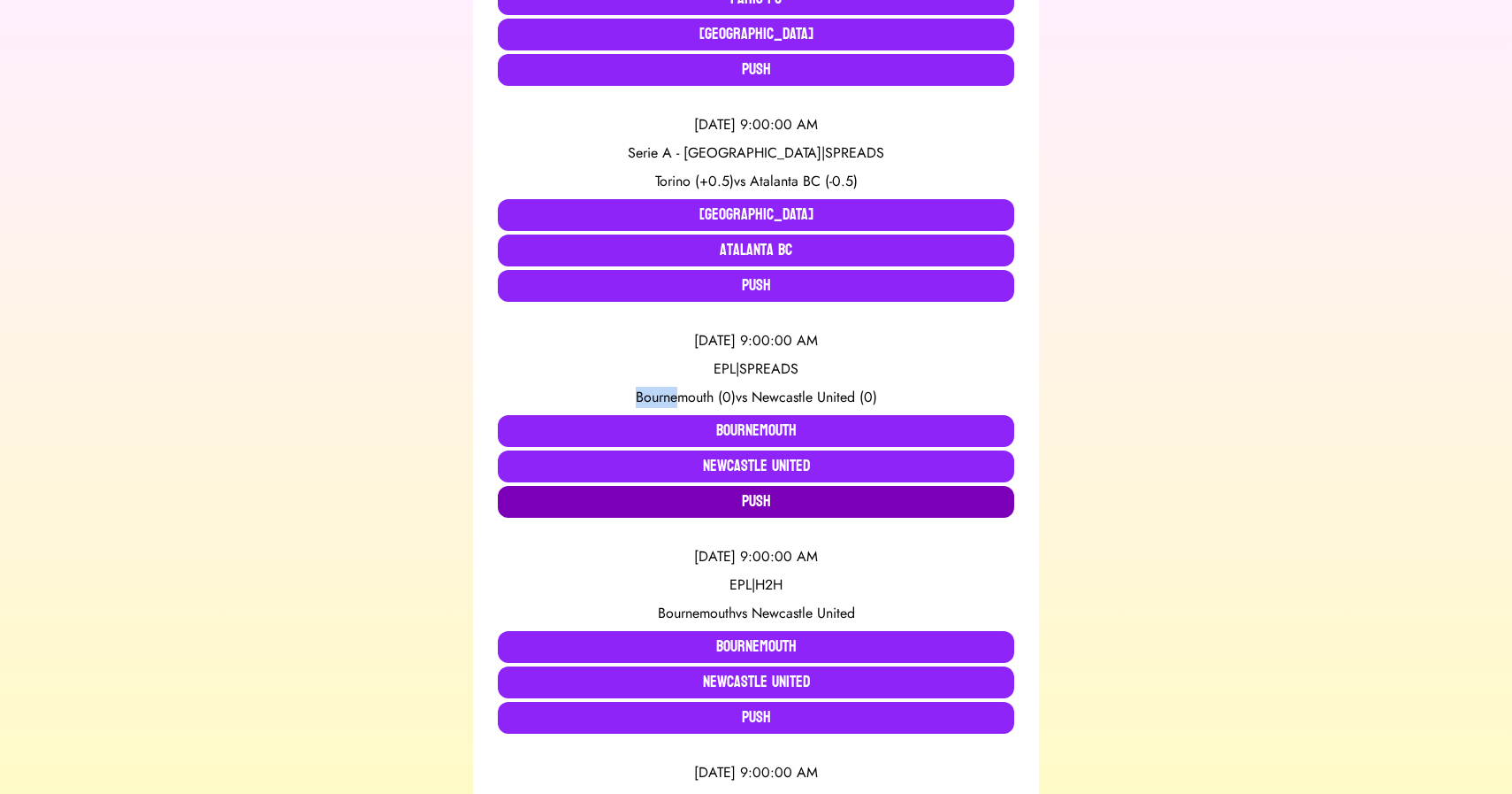
click at [744, 505] on button "Push" at bounding box center [756, 502] width 517 height 32
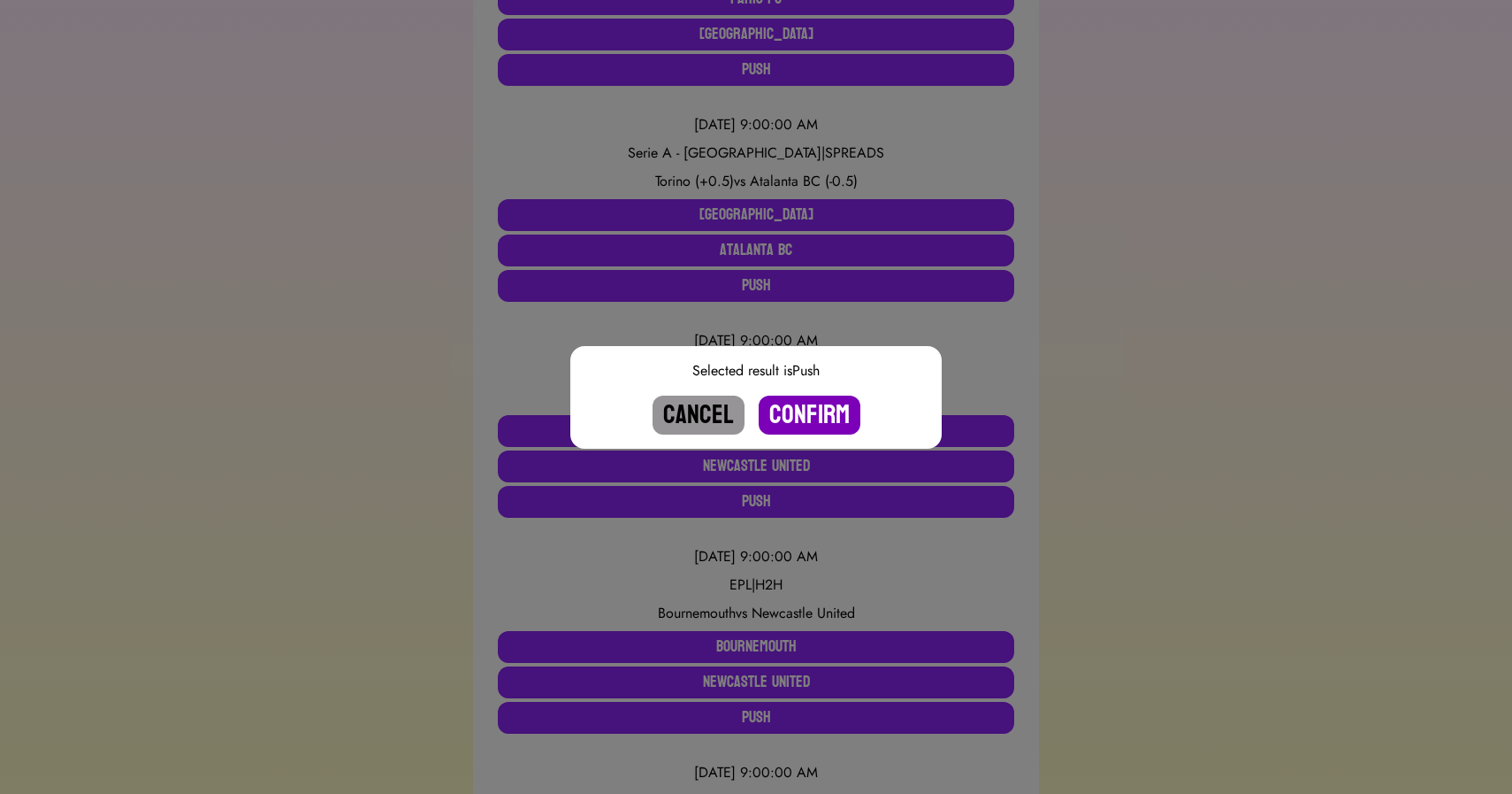
click at [793, 409] on button "Confirm" at bounding box center [810, 414] width 101 height 39
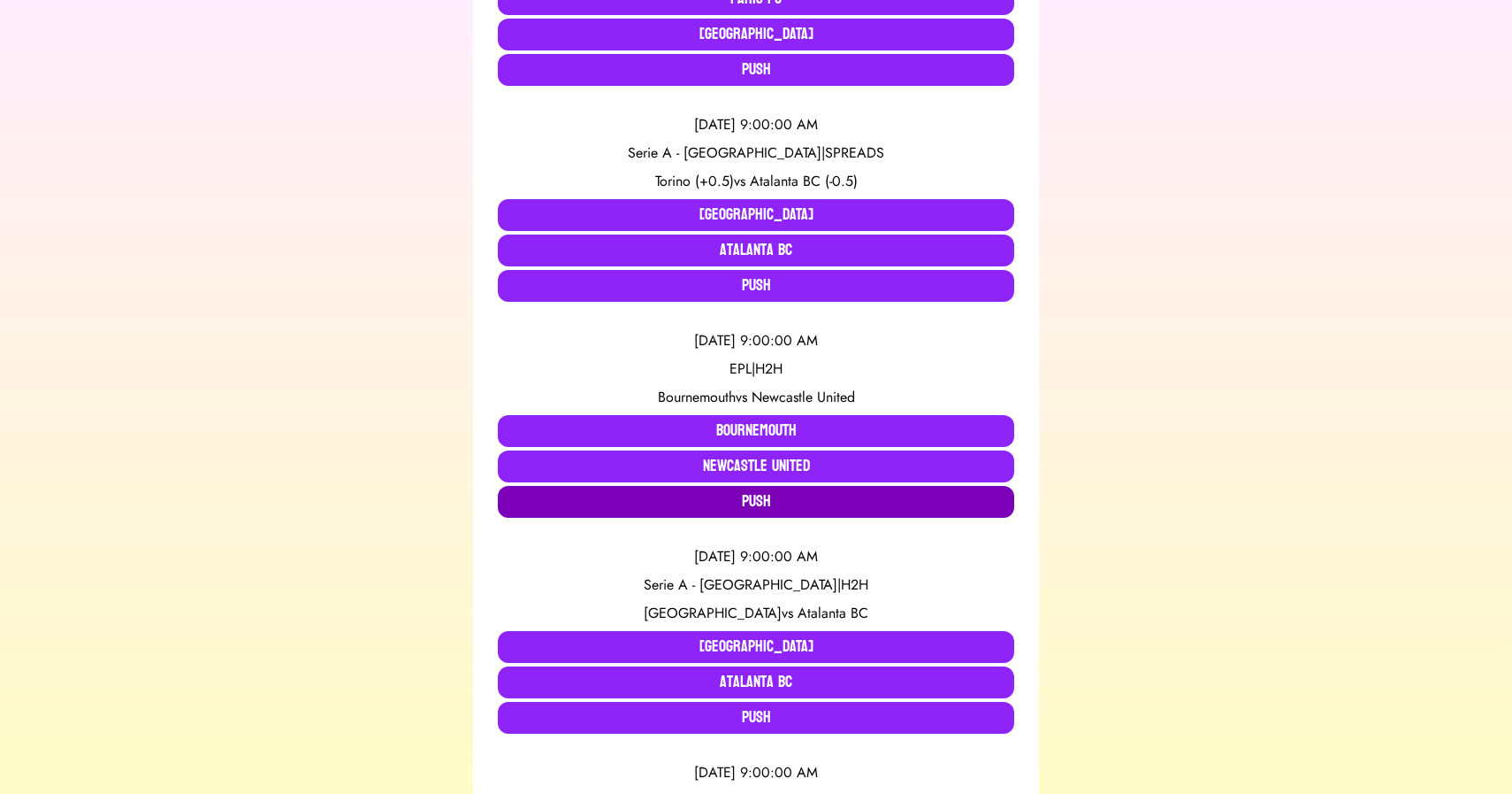
click at [741, 501] on button "Push" at bounding box center [756, 502] width 517 height 32
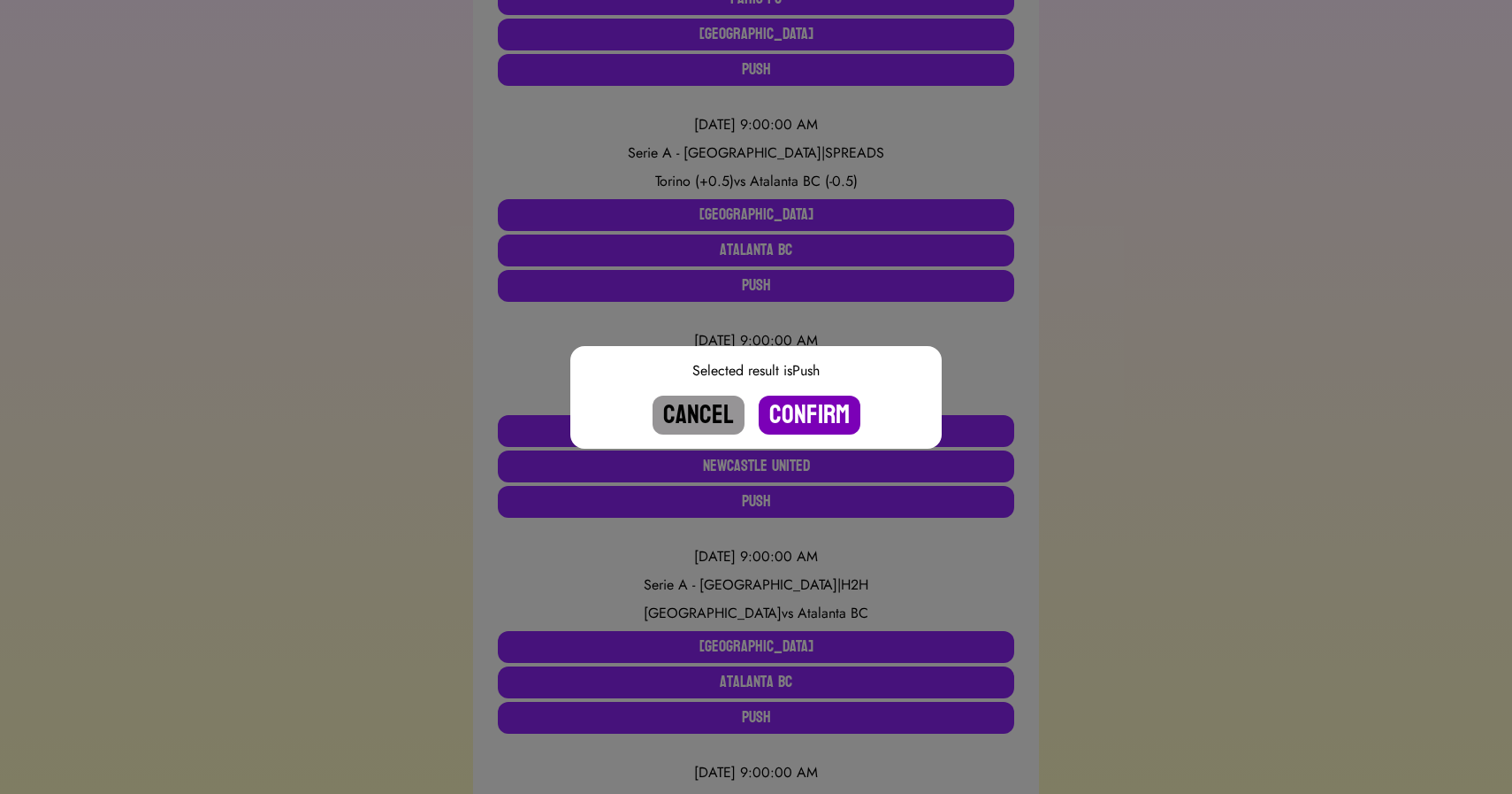
click at [796, 413] on button "Confirm" at bounding box center [810, 414] width 101 height 39
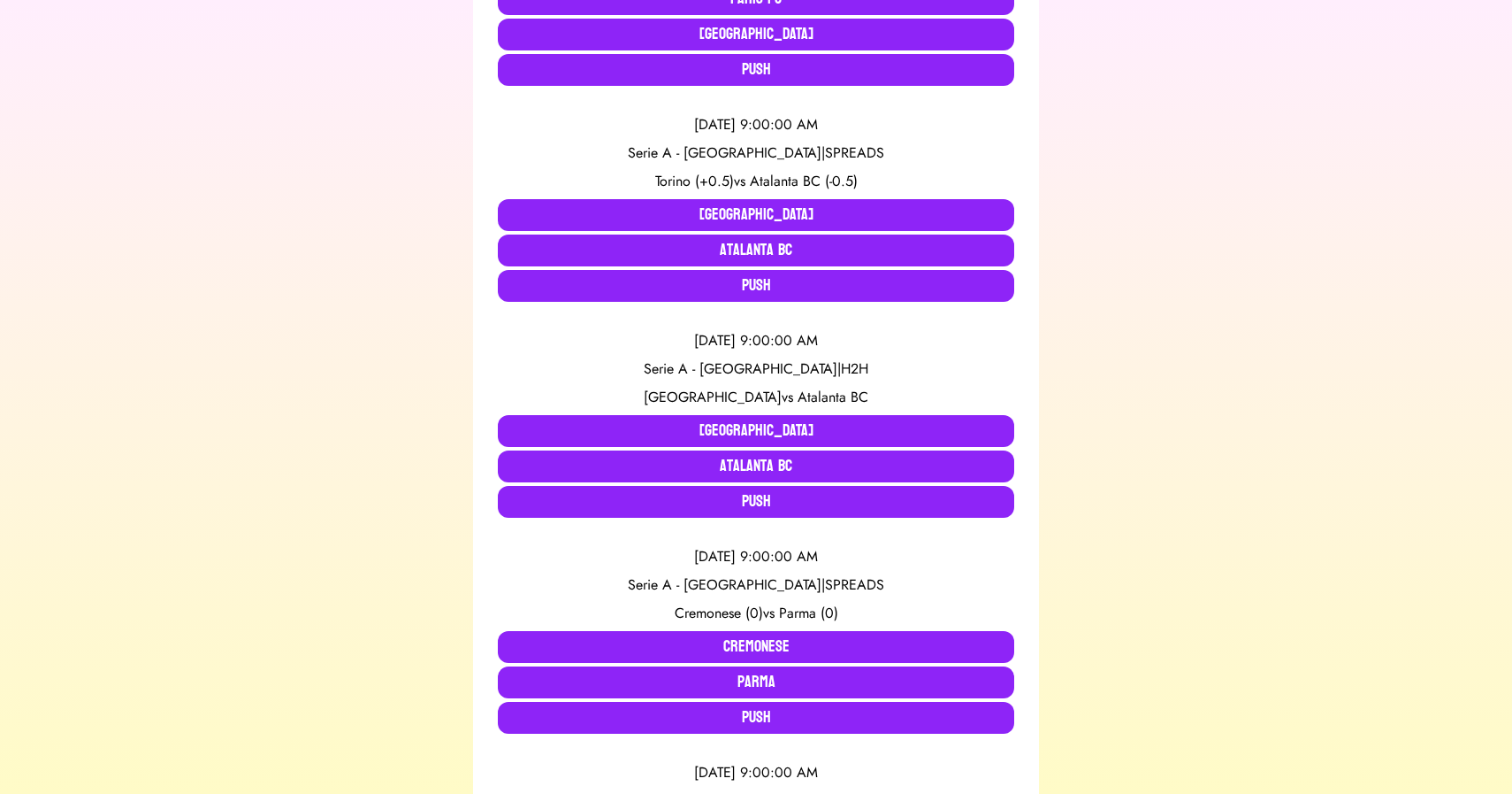
scroll to position [1386, 0]
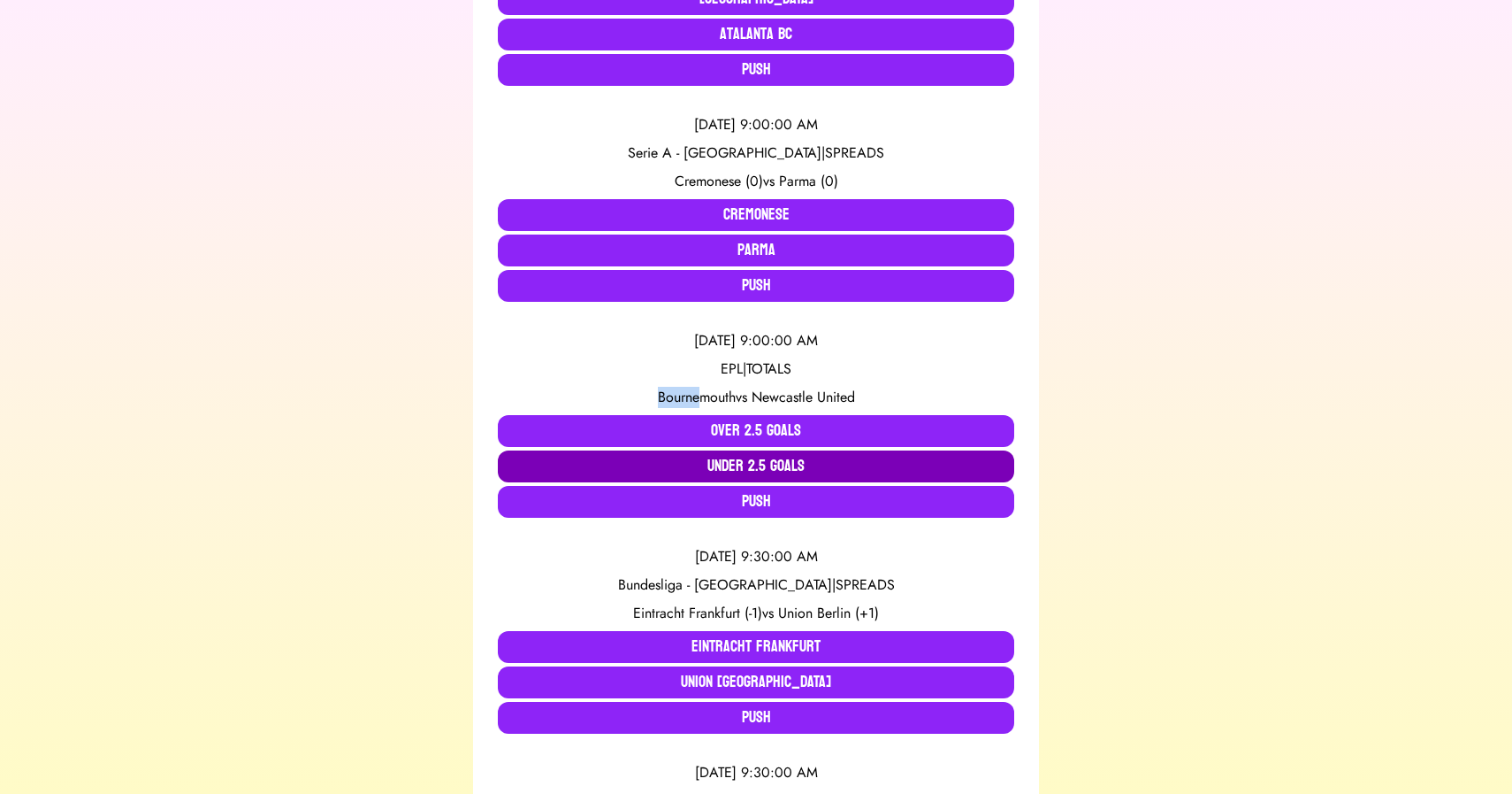
click at [794, 461] on button "Under 2.5 Goals" at bounding box center [756, 466] width 517 height 32
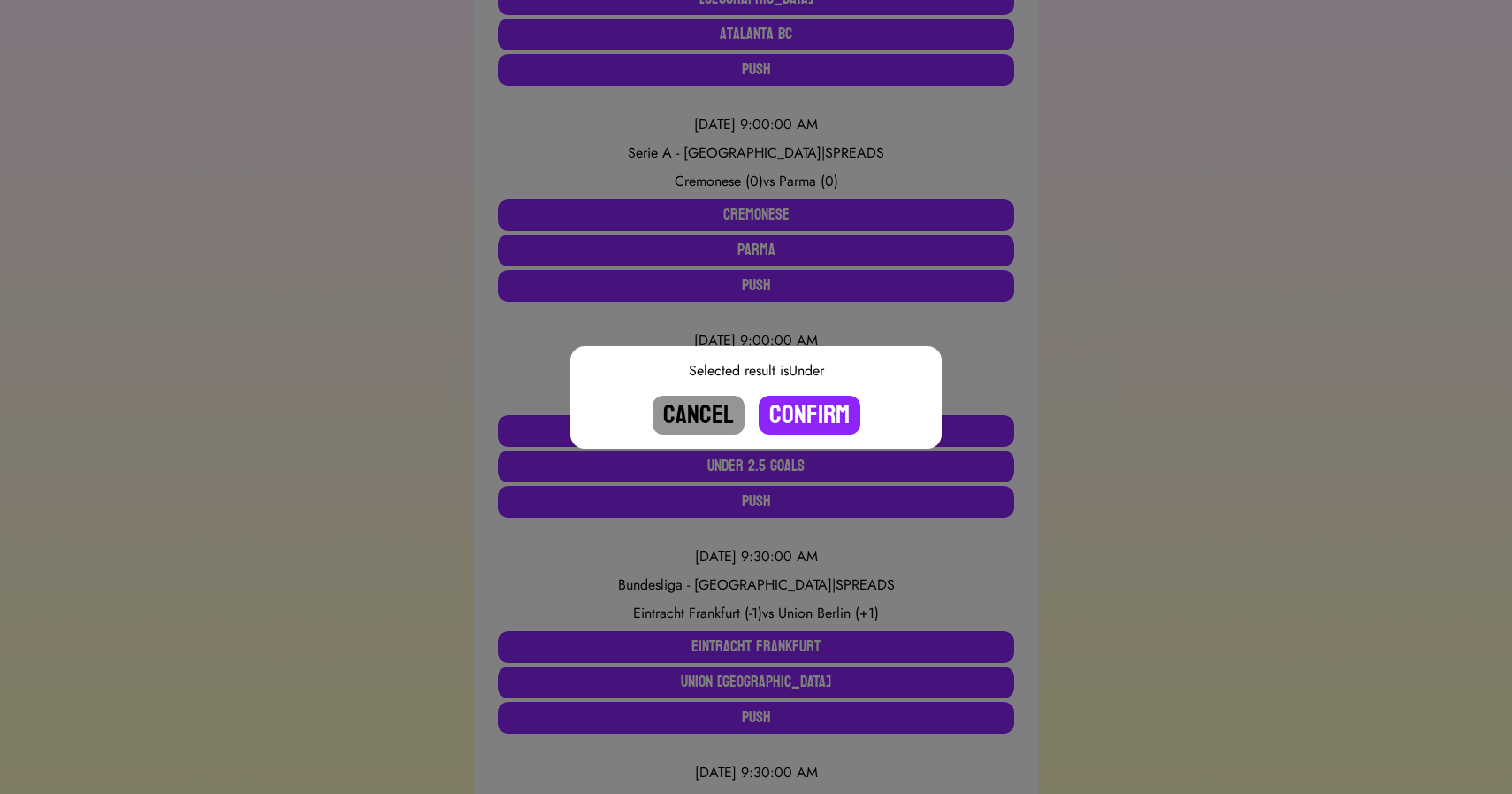
click at [802, 383] on div "Selected result is Under Cancel Confirm" at bounding box center [756, 397] width 372 height 102
click at [802, 408] on button "Confirm" at bounding box center [810, 414] width 101 height 39
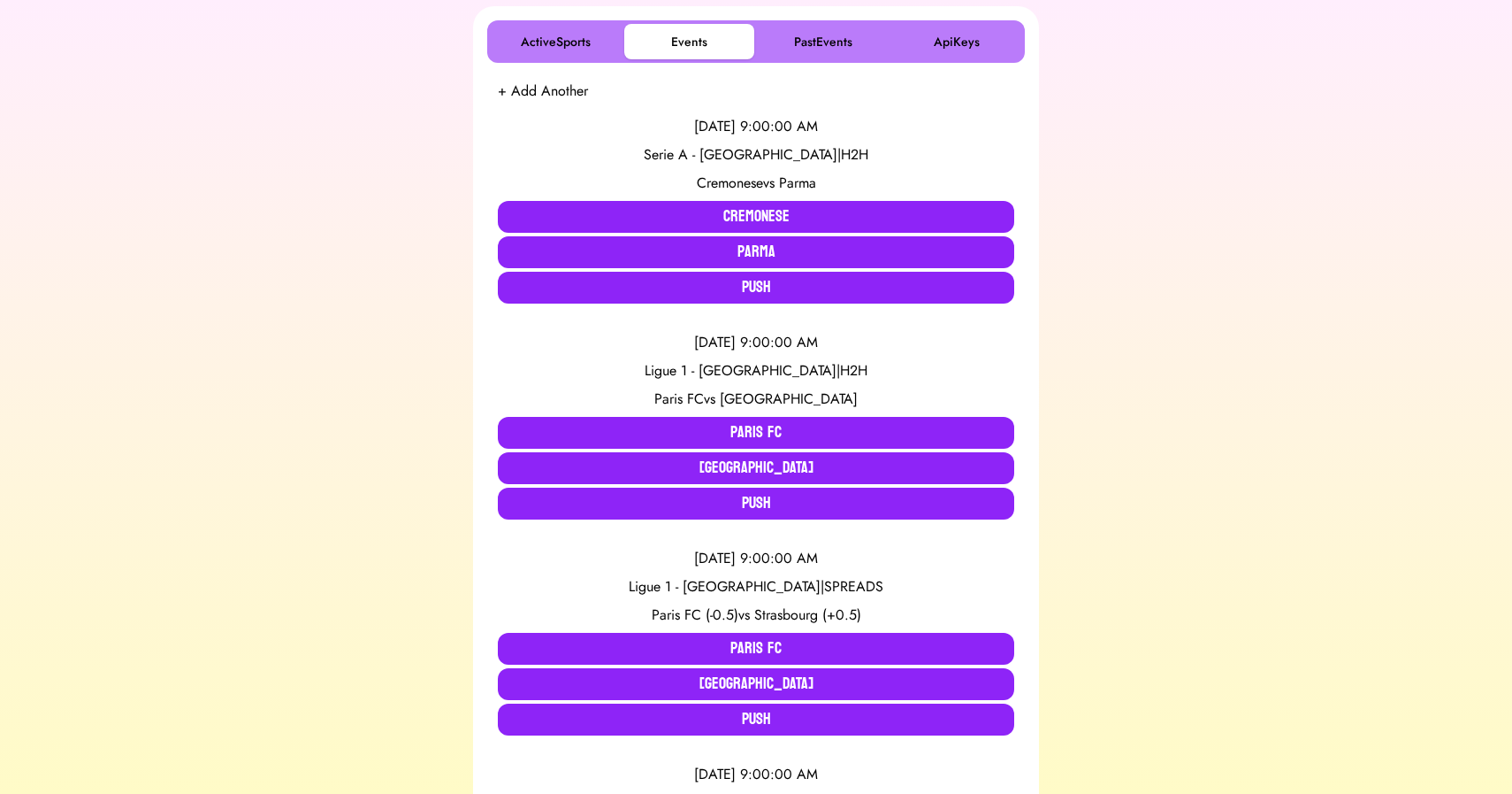
scroll to position [307, 0]
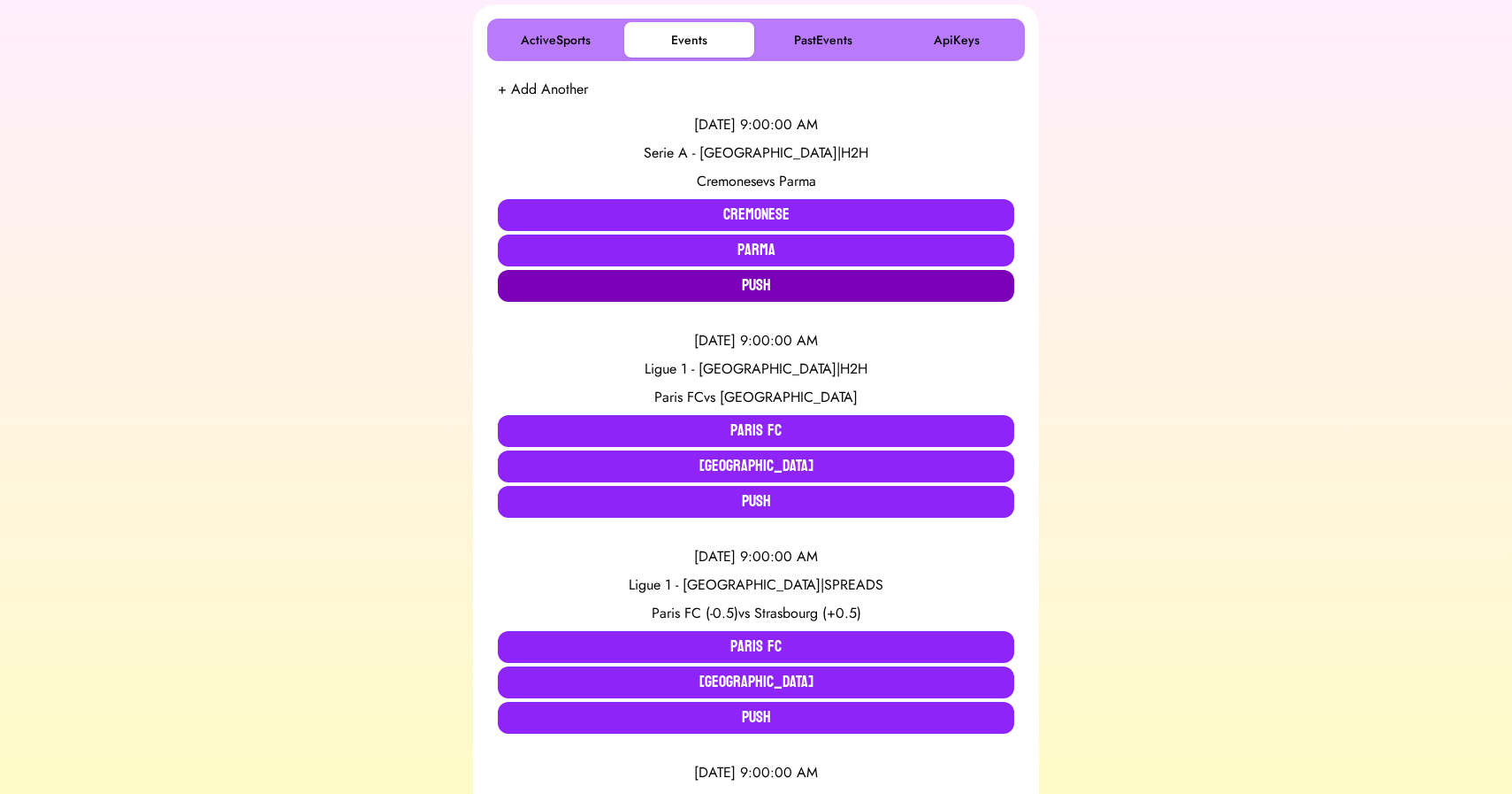
click at [744, 289] on button "Push" at bounding box center [756, 286] width 517 height 32
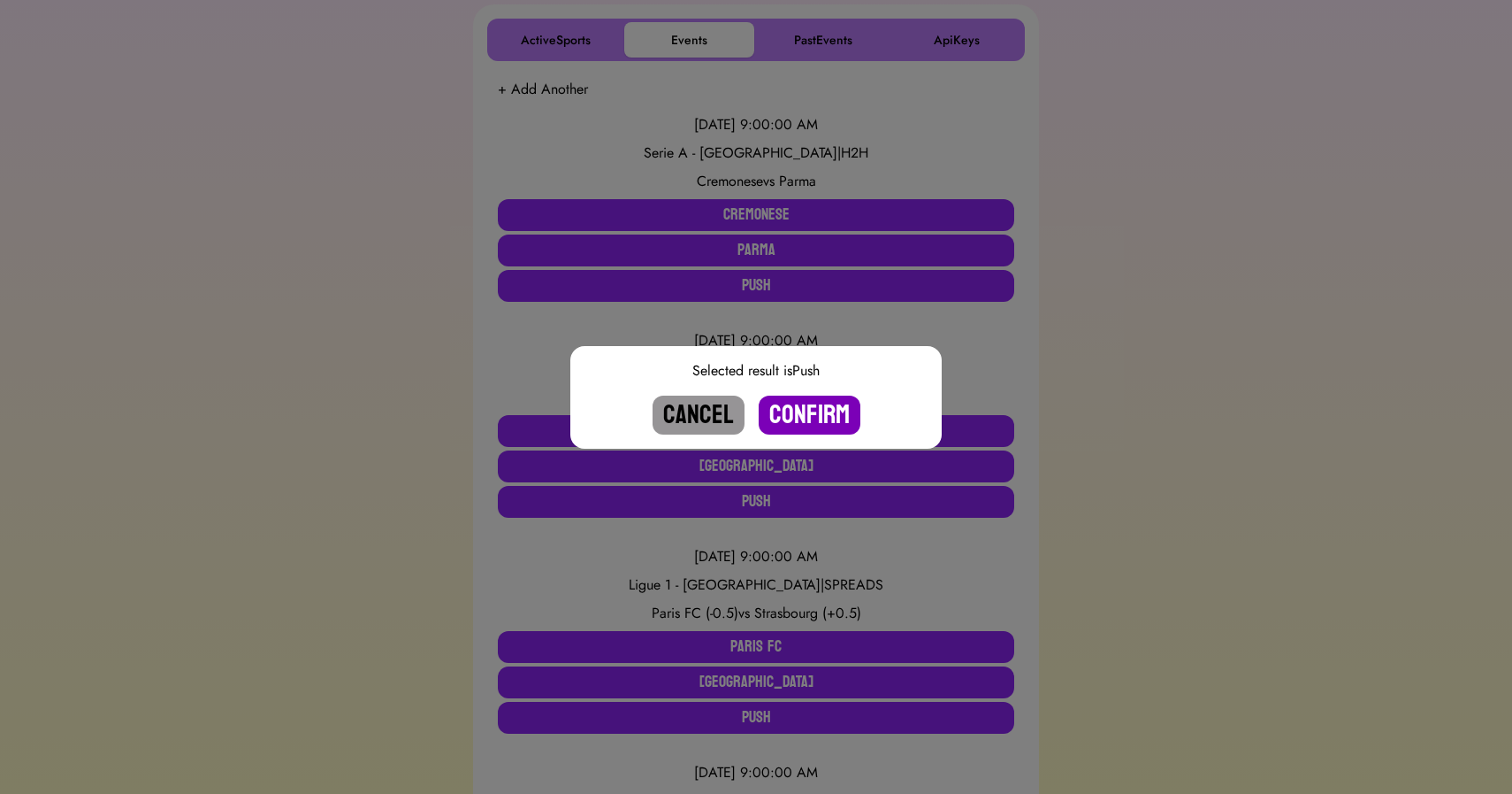
click at [805, 401] on button "Confirm" at bounding box center [810, 414] width 101 height 39
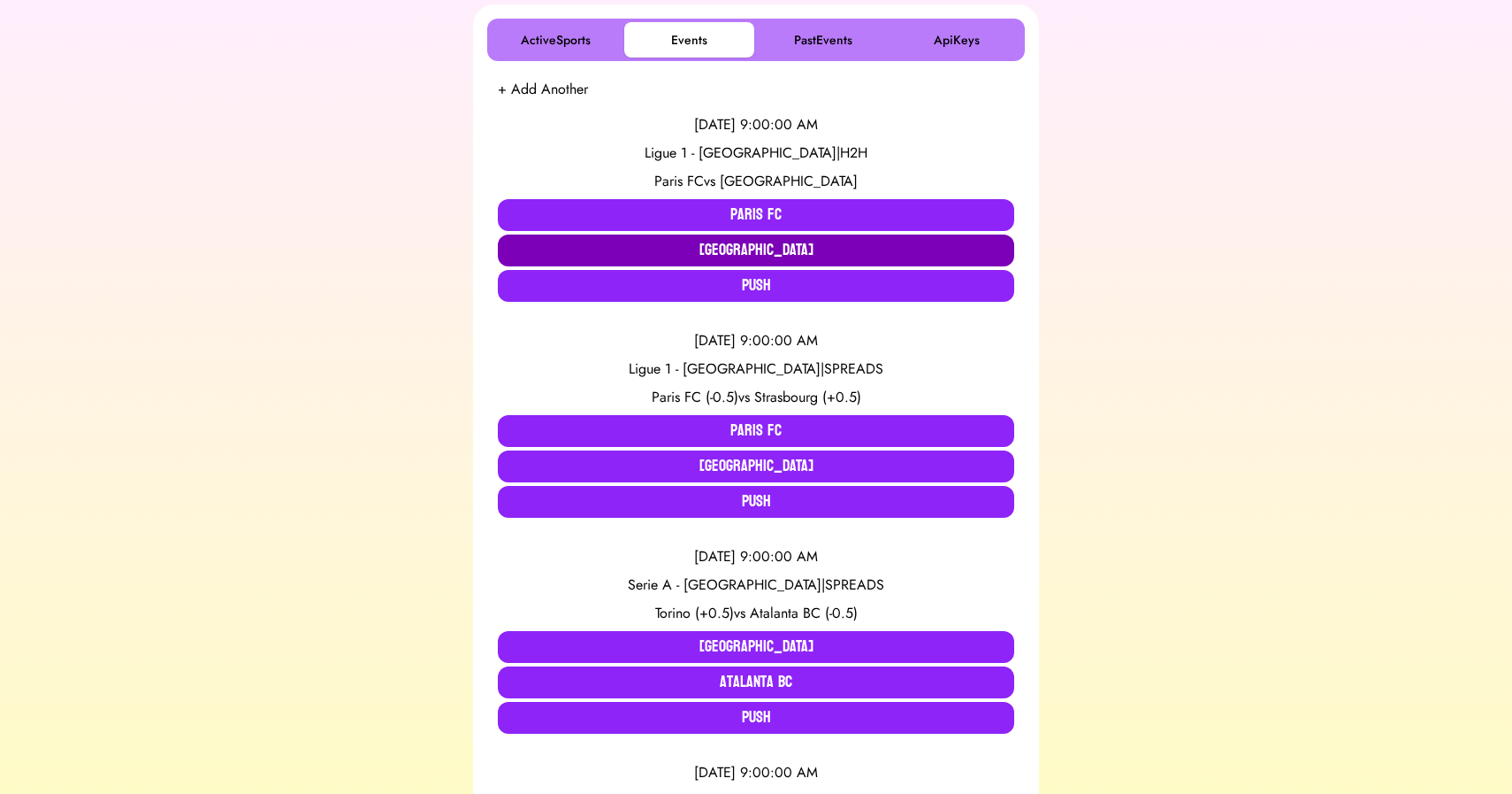
click at [730, 237] on button "[GEOGRAPHIC_DATA]" at bounding box center [756, 250] width 517 height 32
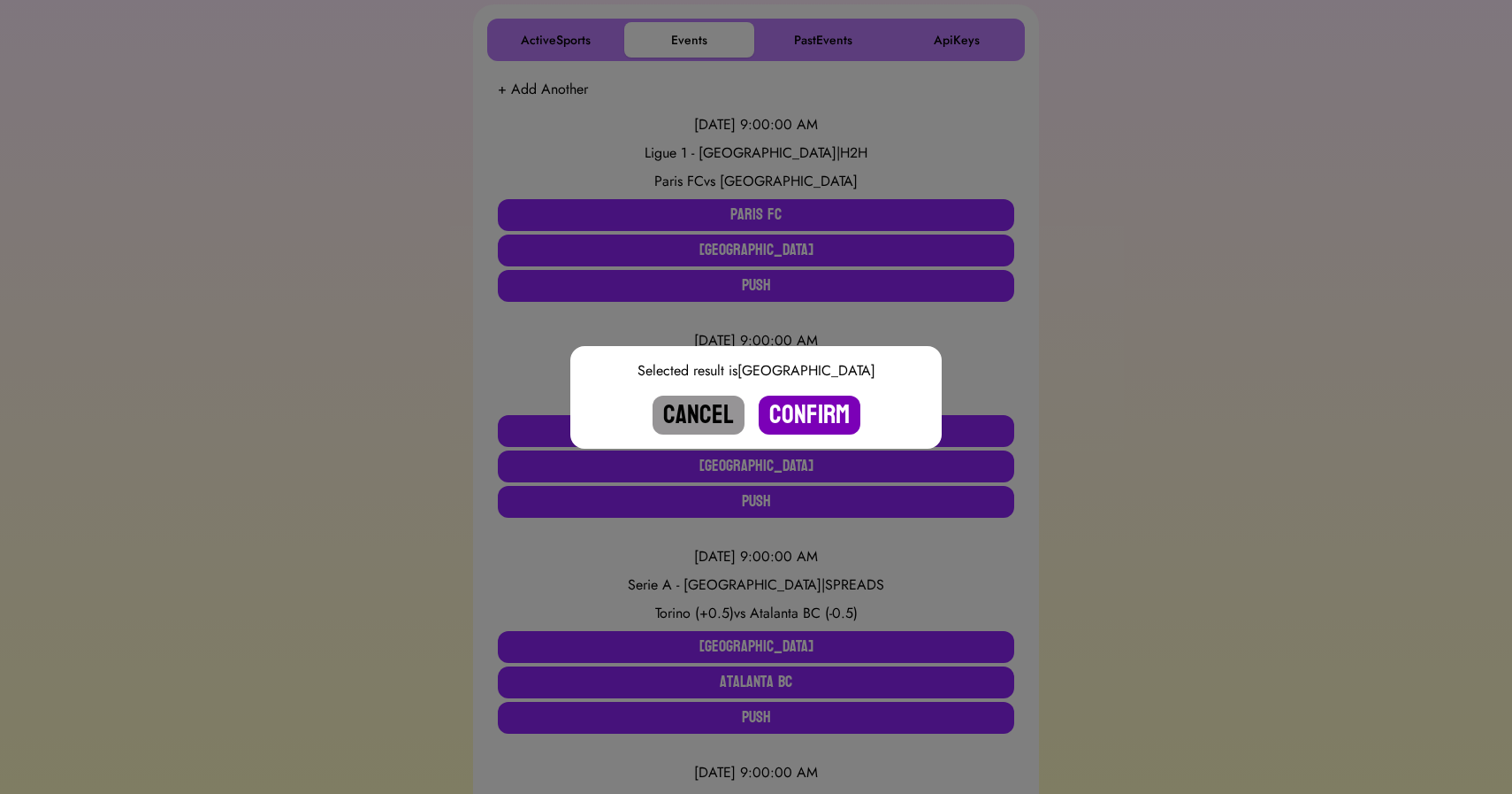
click at [796, 410] on button "Confirm" at bounding box center [810, 414] width 101 height 39
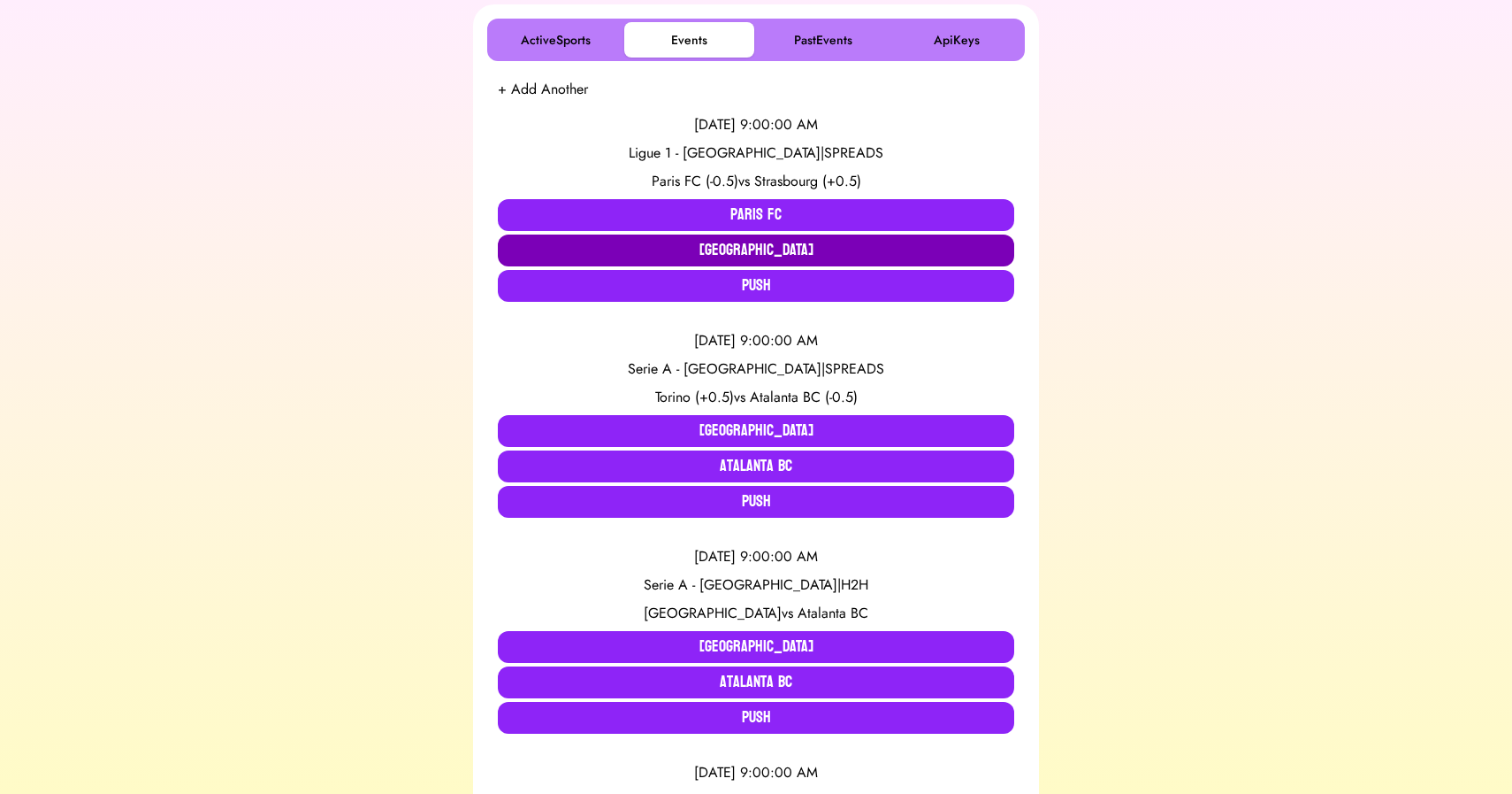
click at [777, 245] on button "[GEOGRAPHIC_DATA]" at bounding box center [756, 250] width 517 height 32
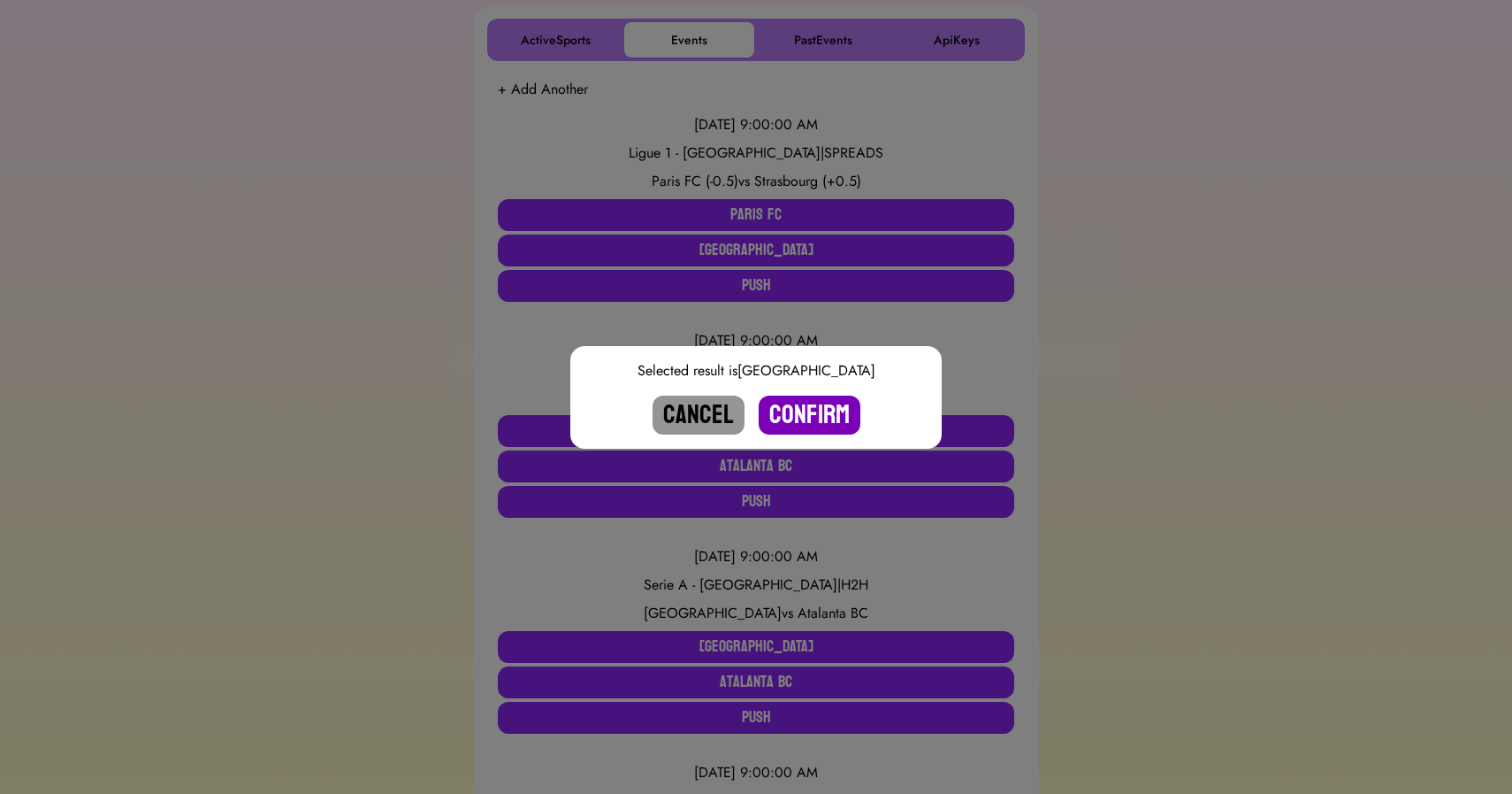
click at [803, 408] on button "Confirm" at bounding box center [810, 414] width 101 height 39
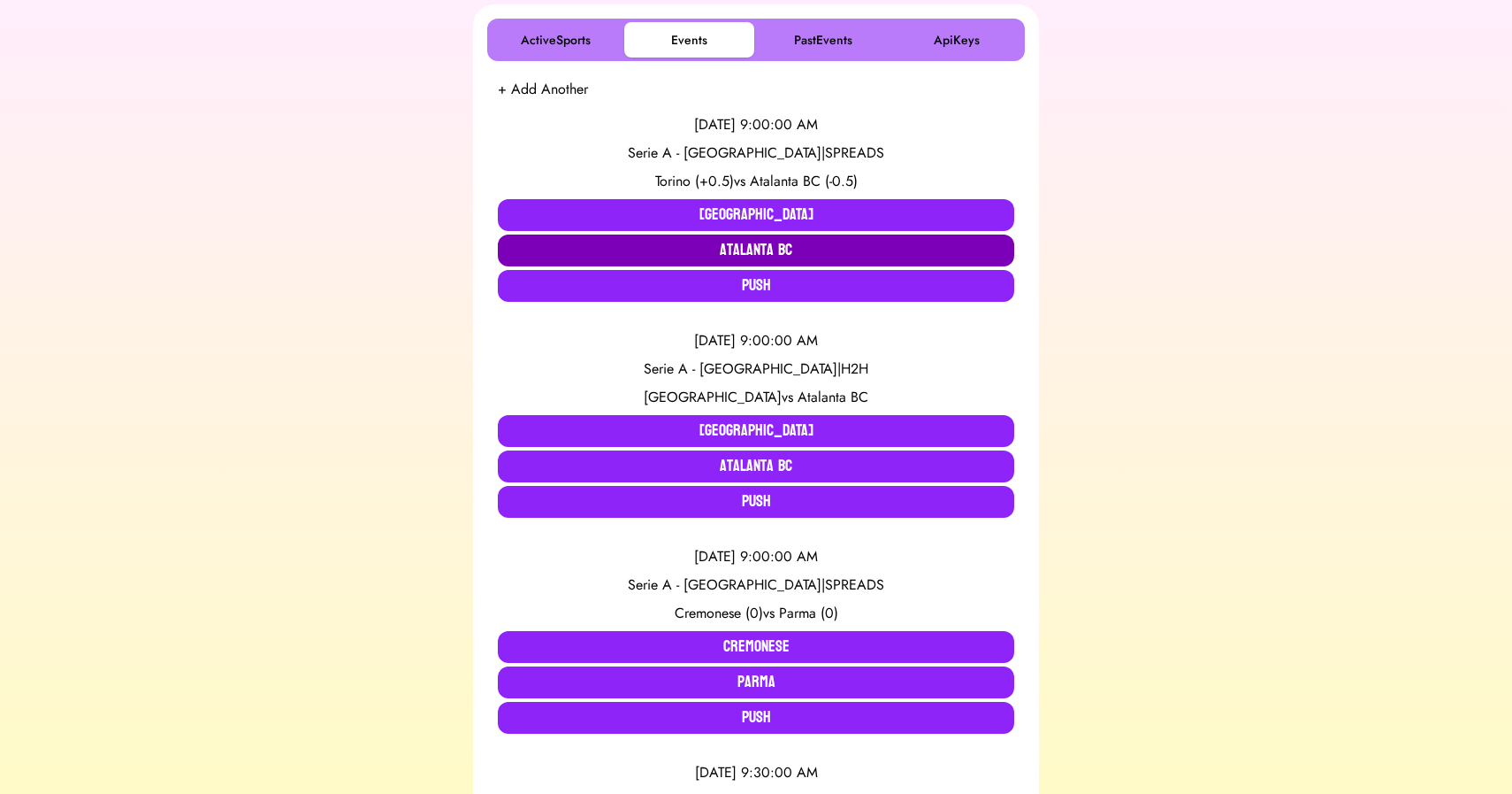
click at [769, 240] on button "Atalanta BC" at bounding box center [756, 250] width 517 height 32
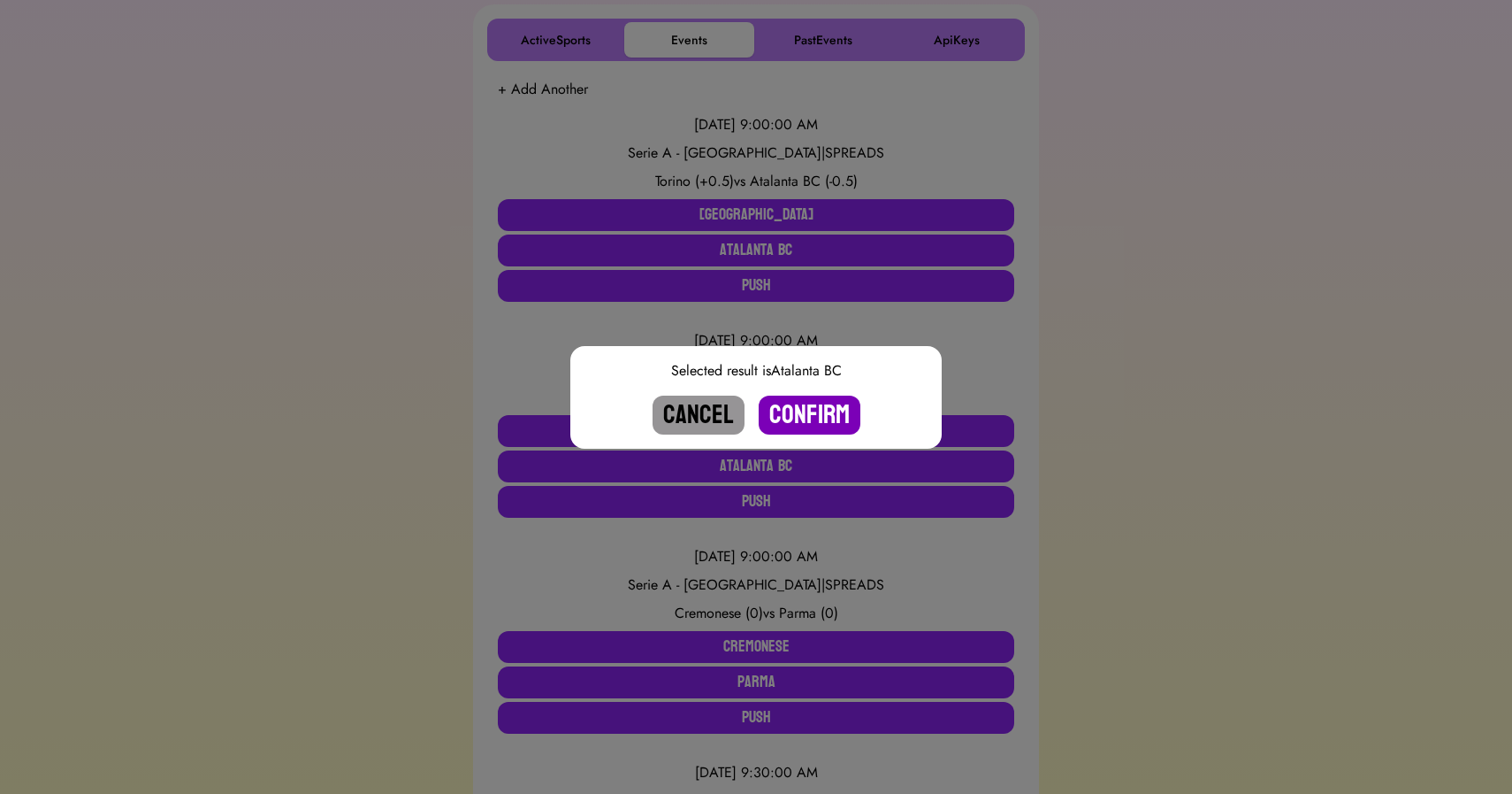
click at [805, 407] on button "Confirm" at bounding box center [810, 414] width 101 height 39
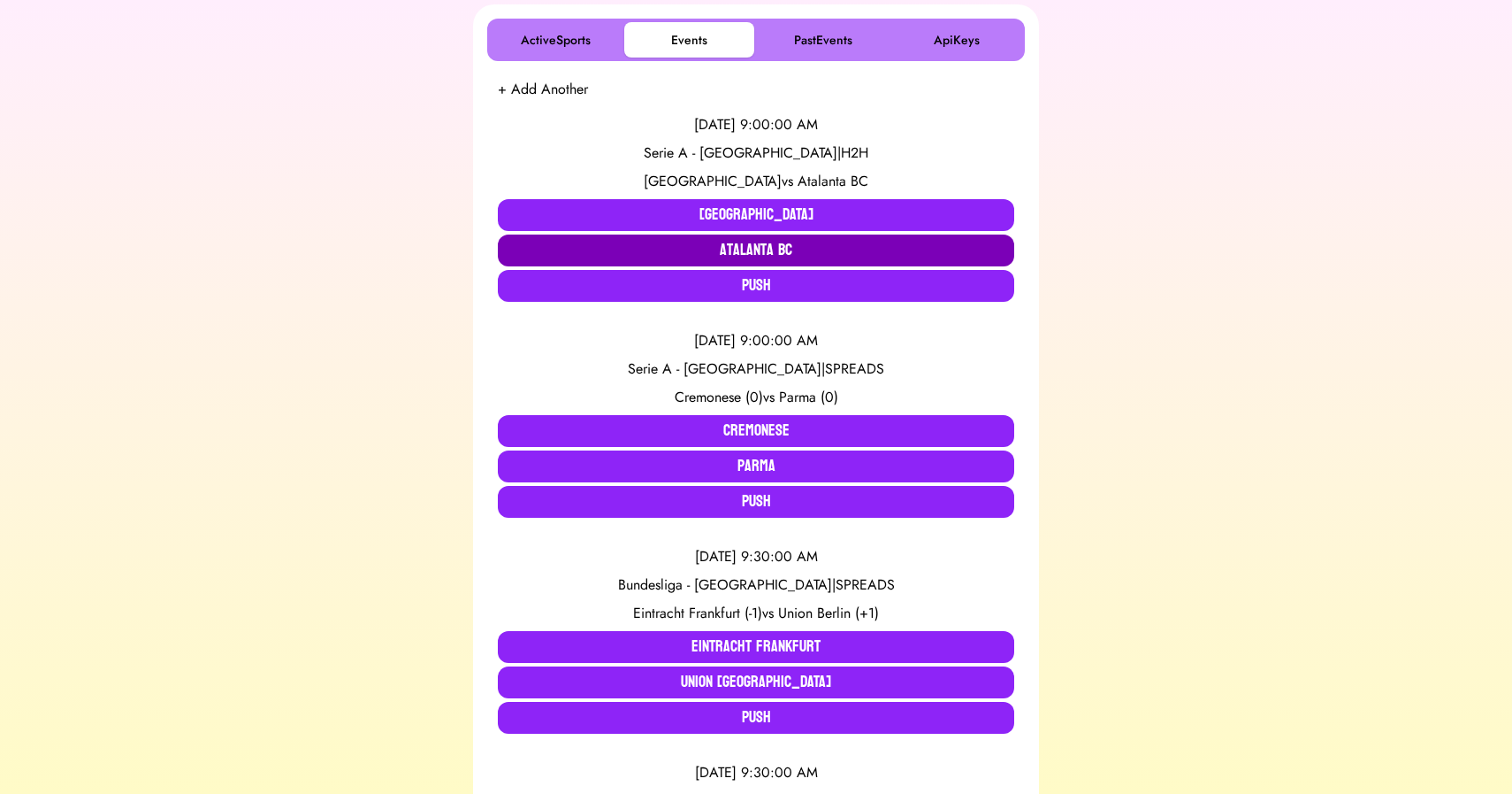
click at [778, 254] on button "Atalanta BC" at bounding box center [756, 250] width 517 height 32
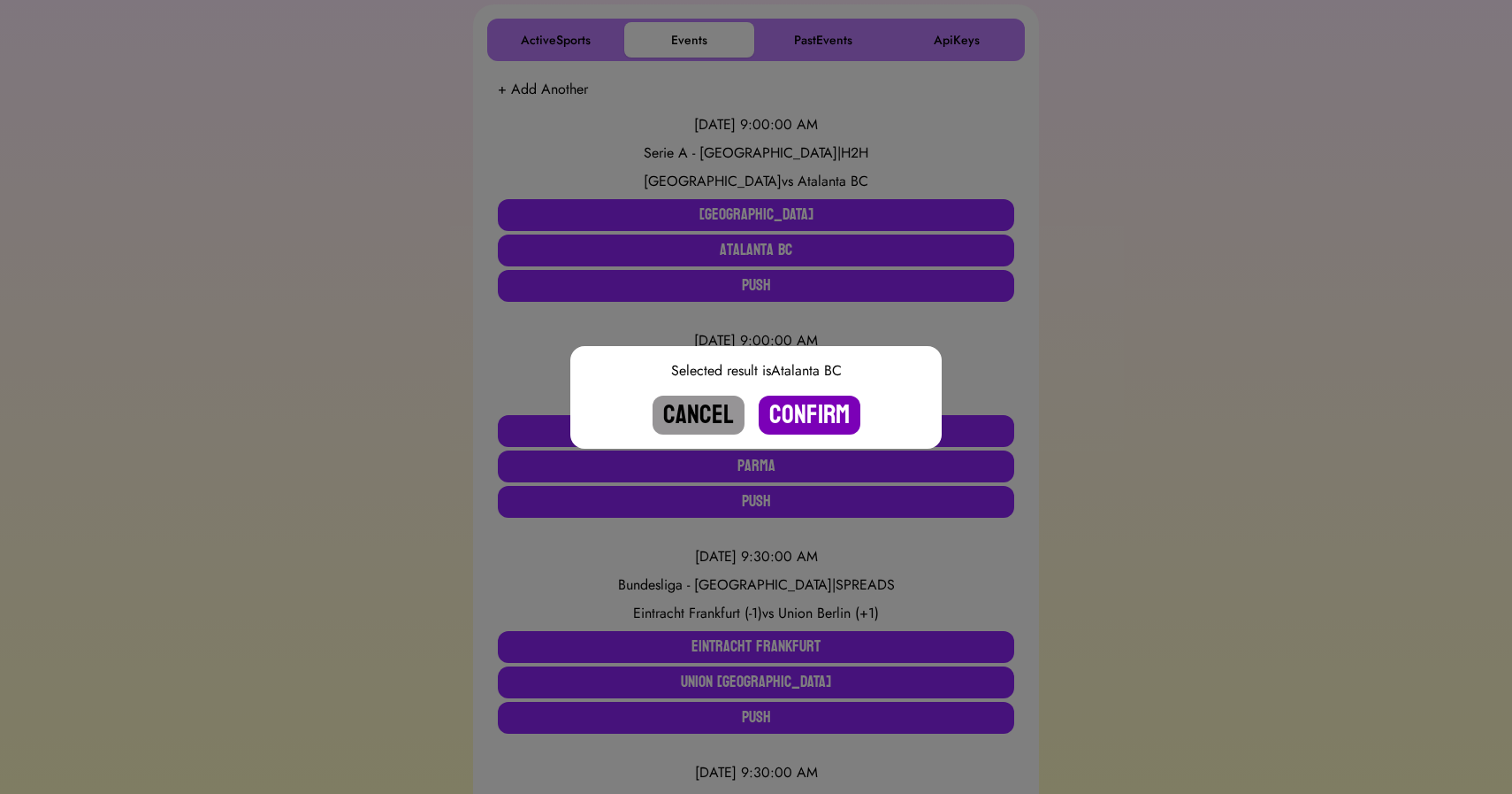
click at [812, 421] on button "Confirm" at bounding box center [810, 414] width 101 height 39
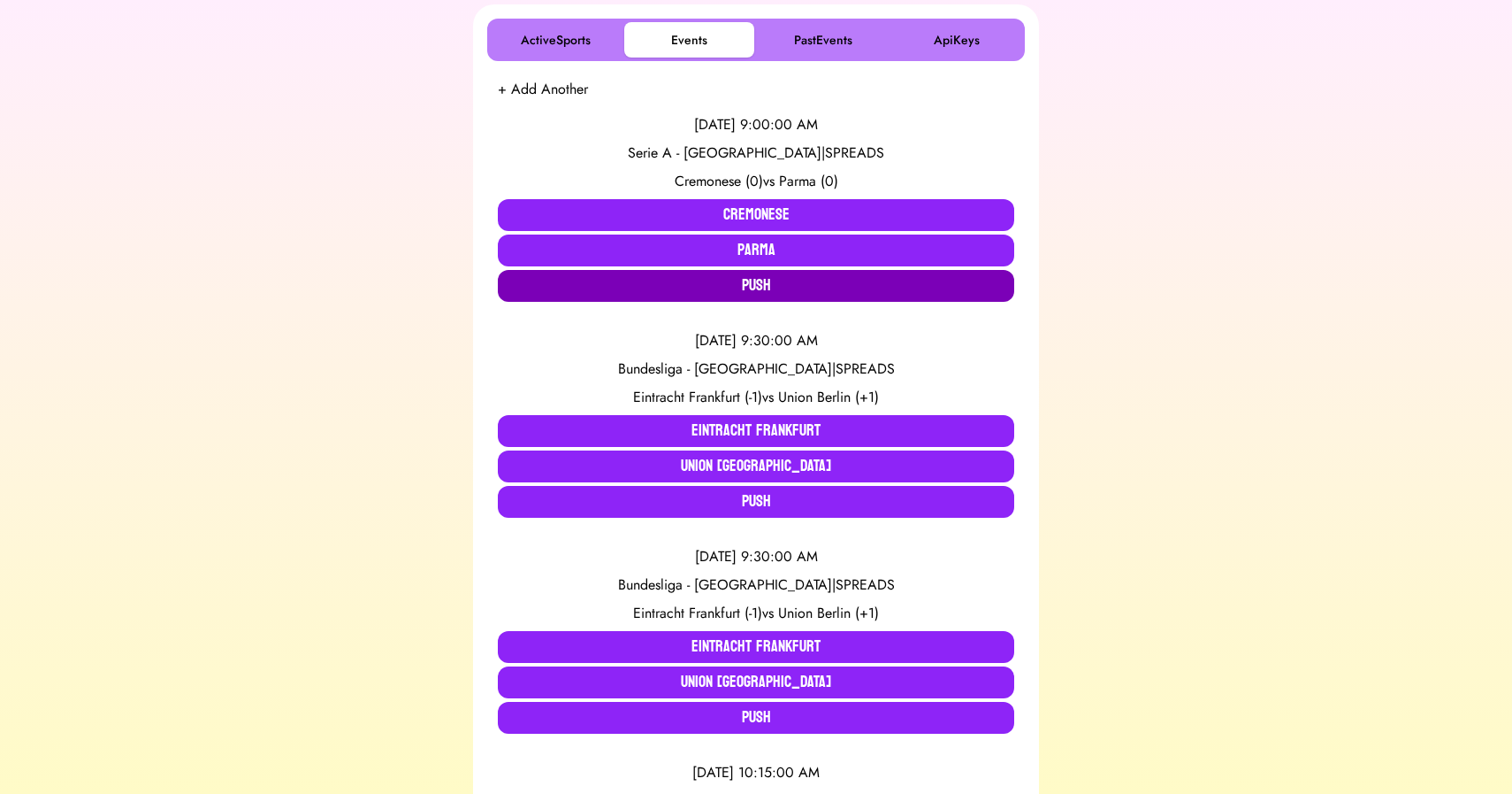
click at [714, 286] on button "Push" at bounding box center [756, 286] width 517 height 32
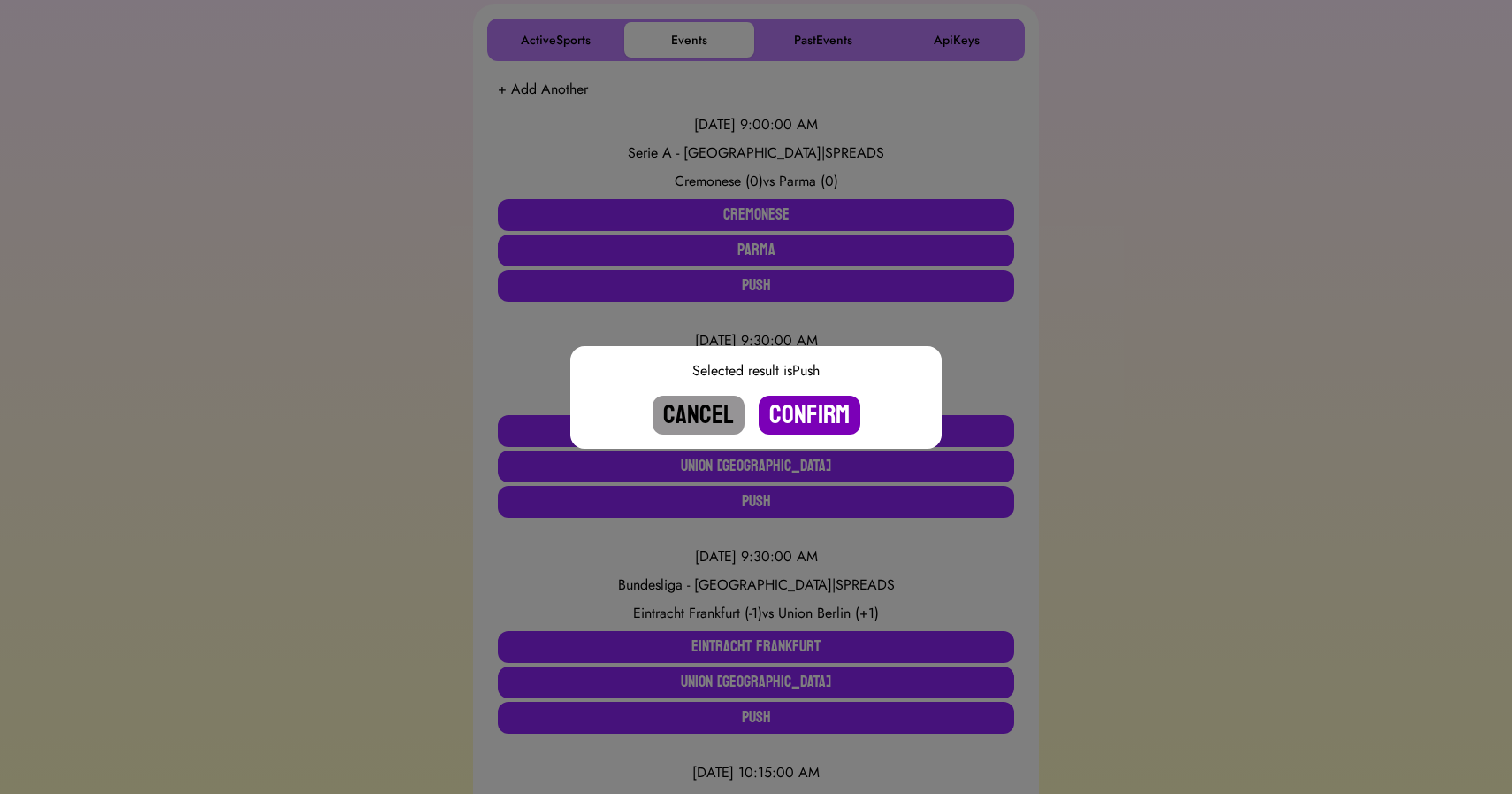
click at [823, 413] on button "Confirm" at bounding box center [810, 414] width 101 height 39
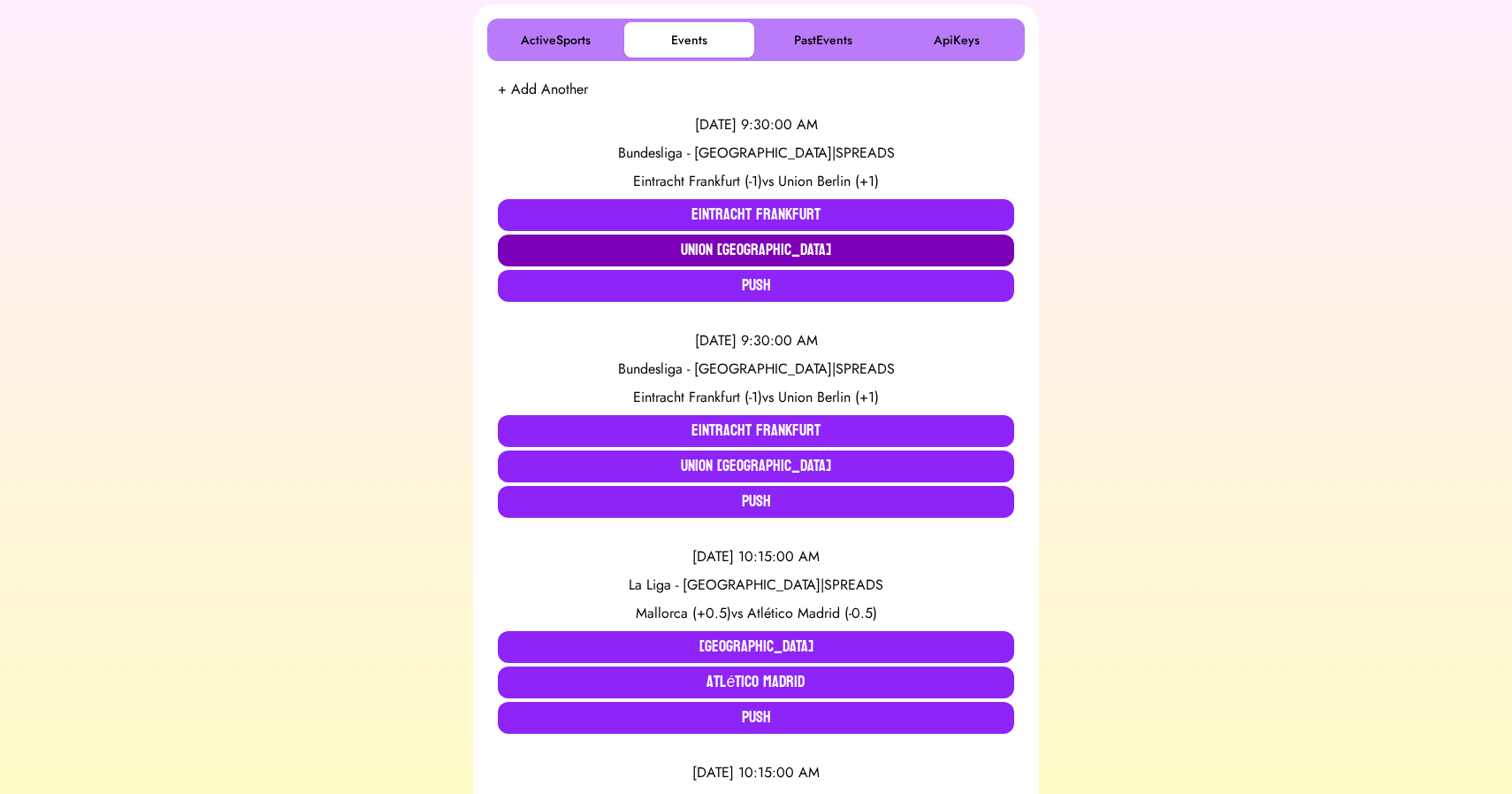
click at [717, 236] on button "Union [GEOGRAPHIC_DATA]" at bounding box center [756, 250] width 517 height 32
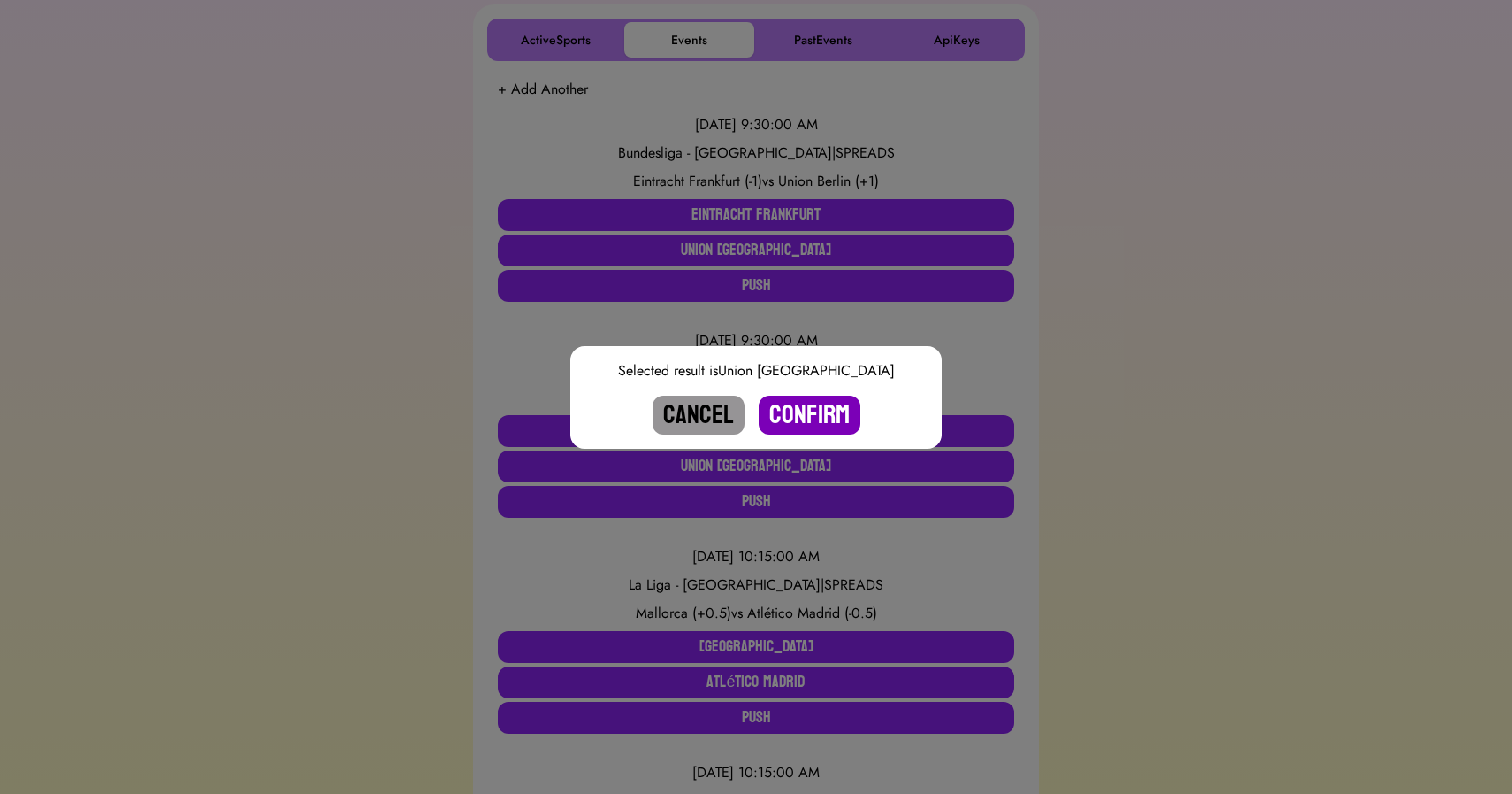
click at [803, 415] on button "Confirm" at bounding box center [810, 414] width 101 height 39
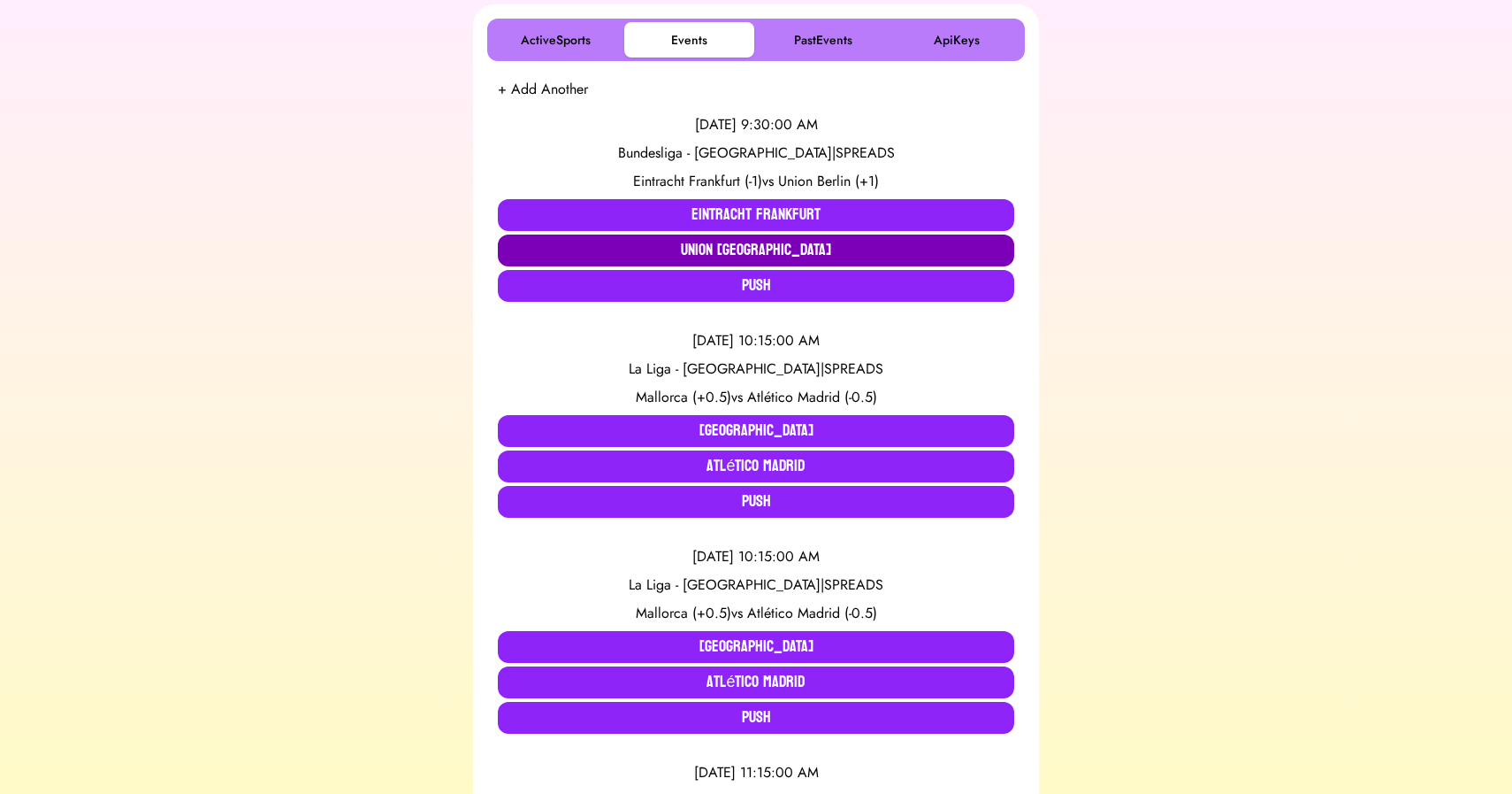
click at [776, 254] on button "Union [GEOGRAPHIC_DATA]" at bounding box center [756, 250] width 517 height 32
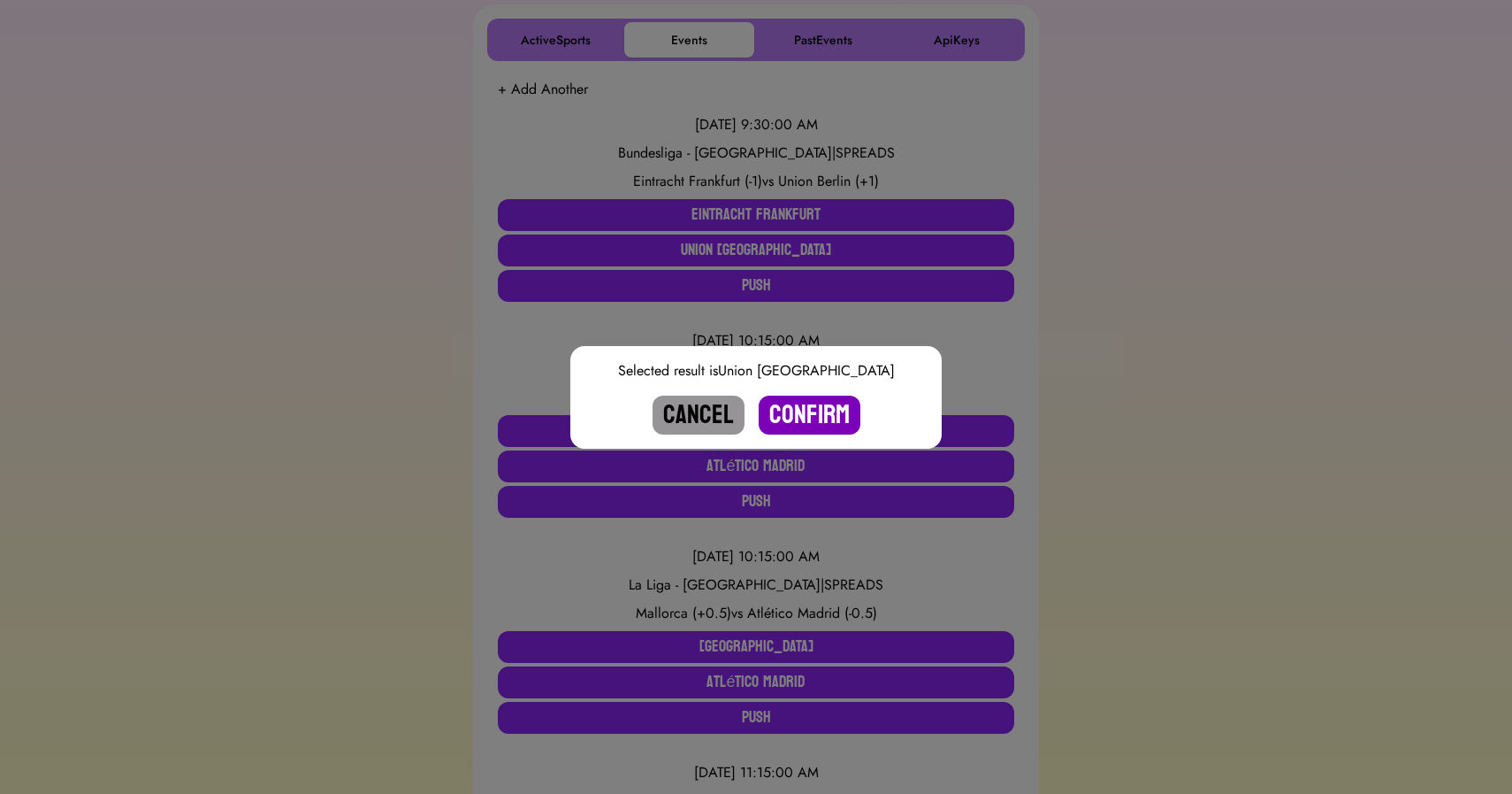
click at [818, 411] on button "Confirm" at bounding box center [810, 414] width 101 height 39
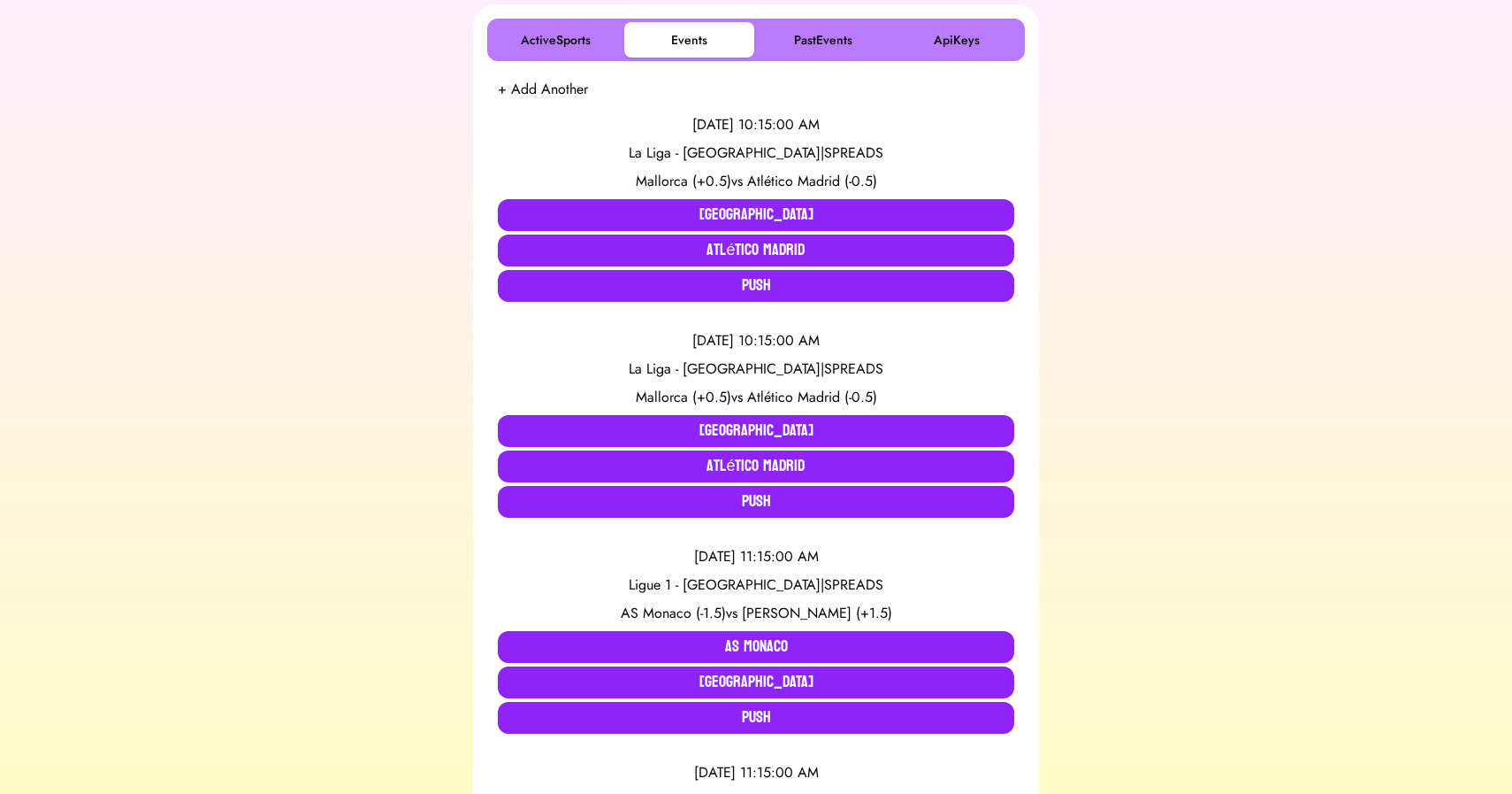
scroll to position [0, 0]
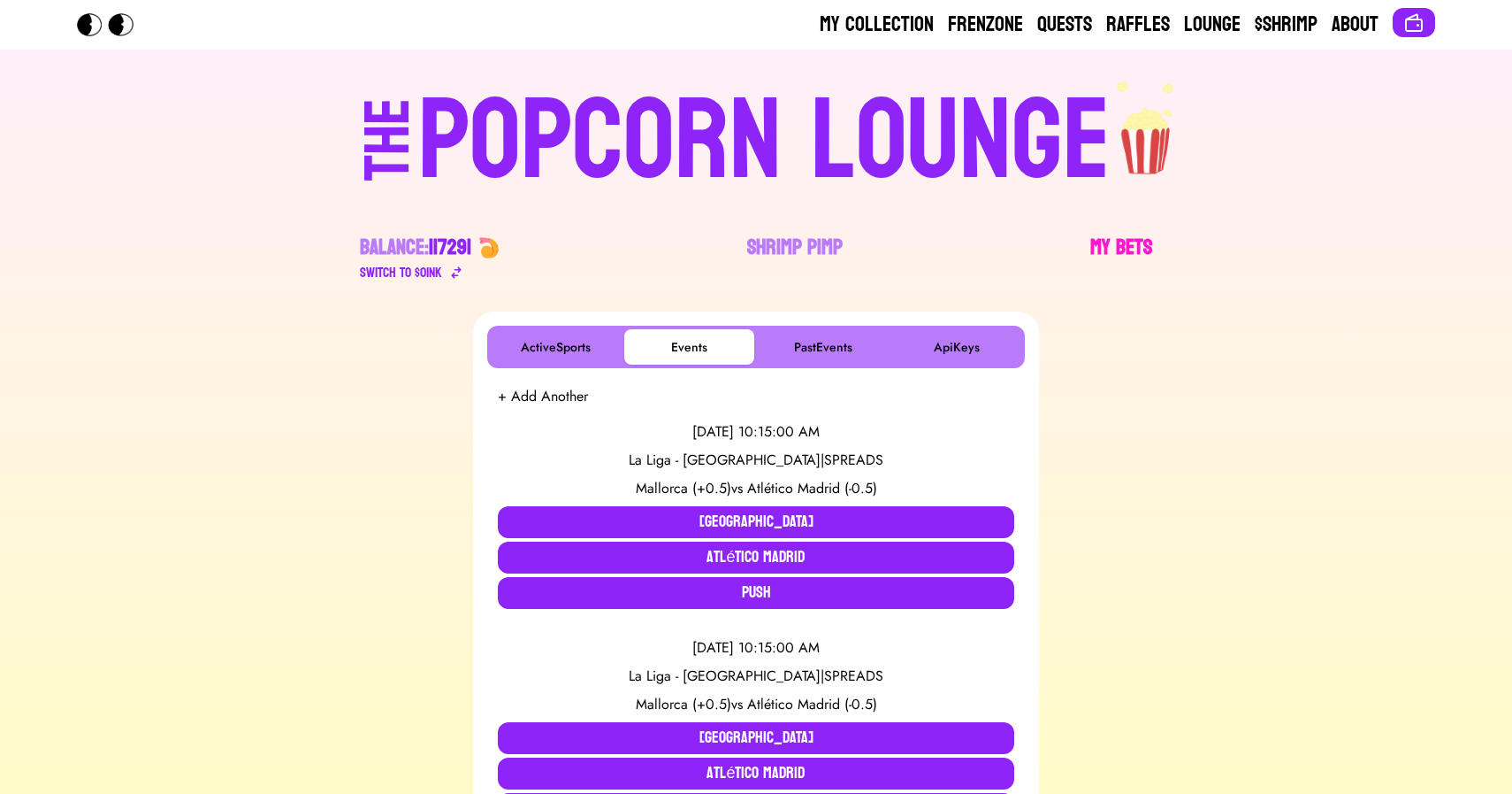
click at [1103, 240] on link "My Bets" at bounding box center [1122, 258] width 62 height 50
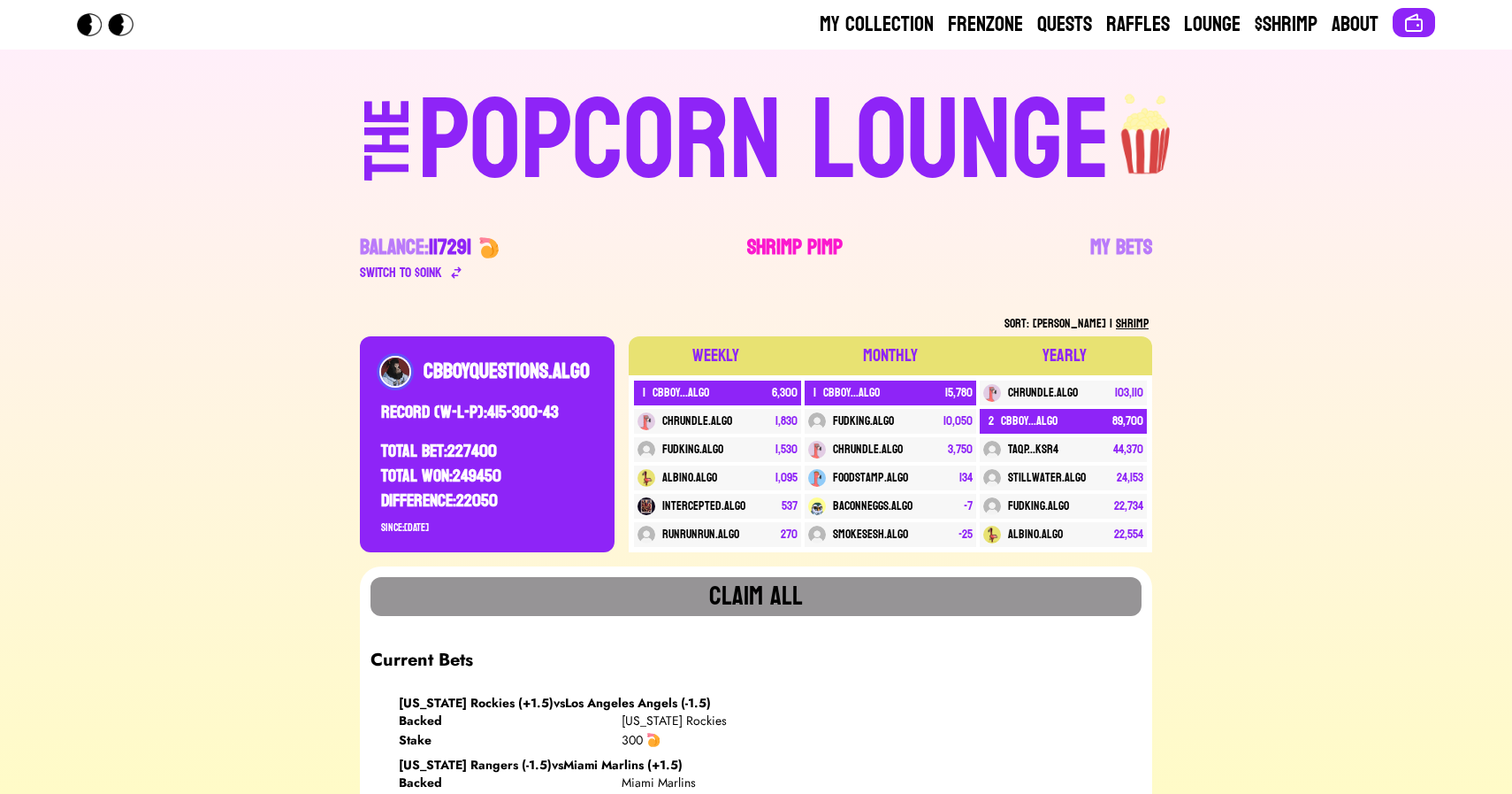
click at [799, 244] on link "Shrimp Pimp" at bounding box center [795, 258] width 95 height 50
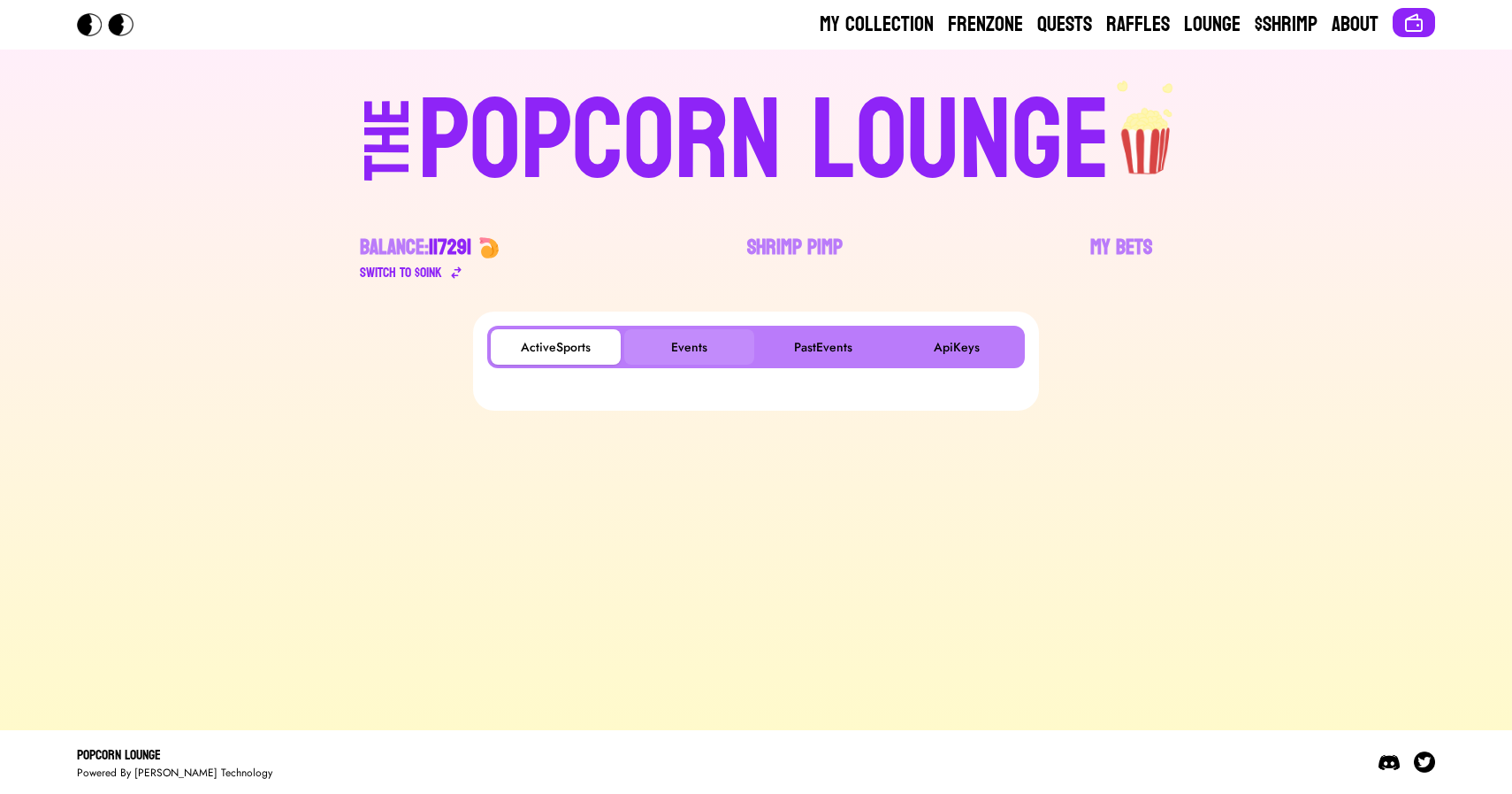
click at [703, 336] on button "Events" at bounding box center [689, 347] width 130 height 36
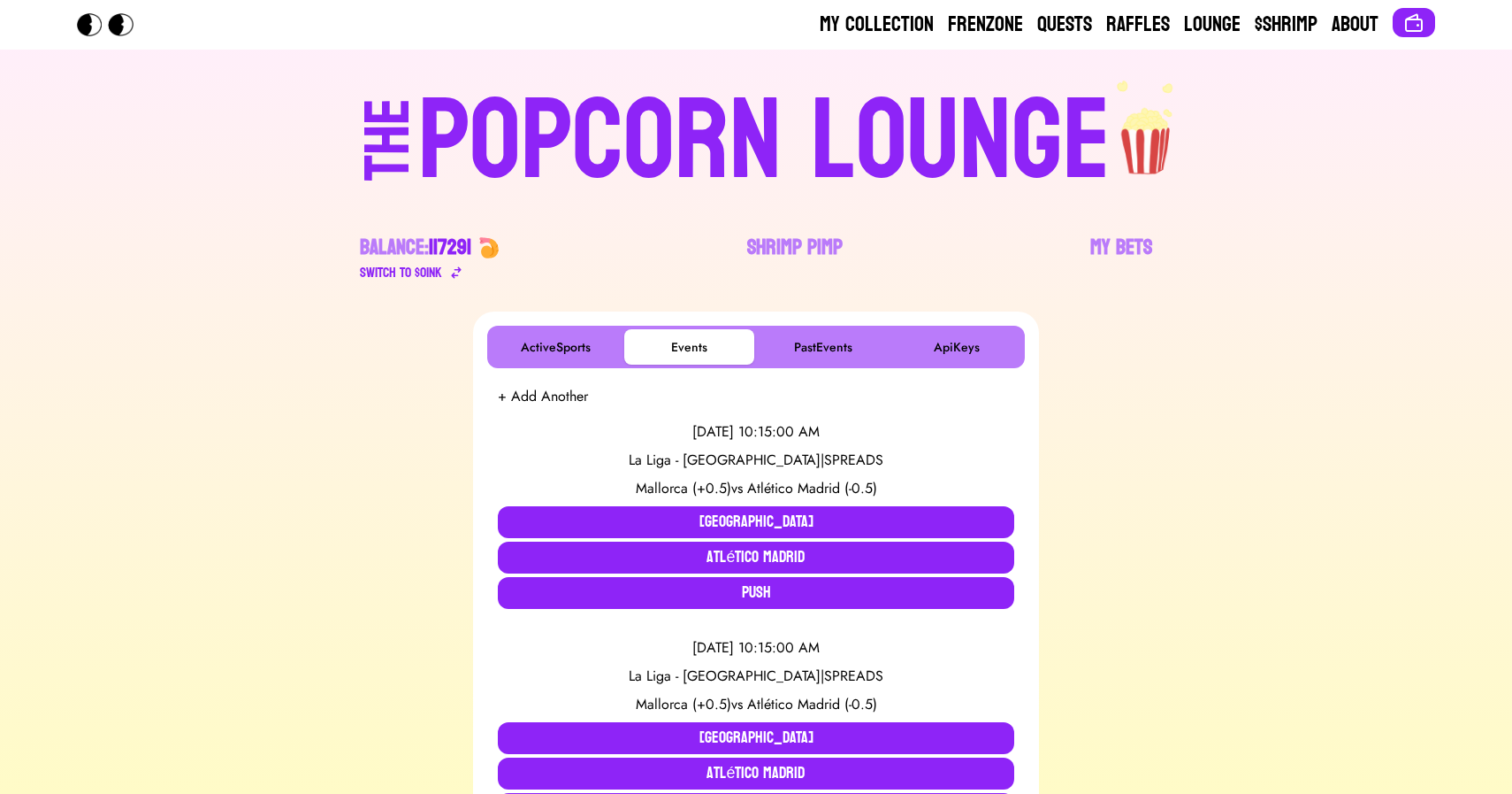
click at [539, 151] on div "POPCORN LOUNGE" at bounding box center [764, 141] width 692 height 113
